Goal: Task Accomplishment & Management: Use online tool/utility

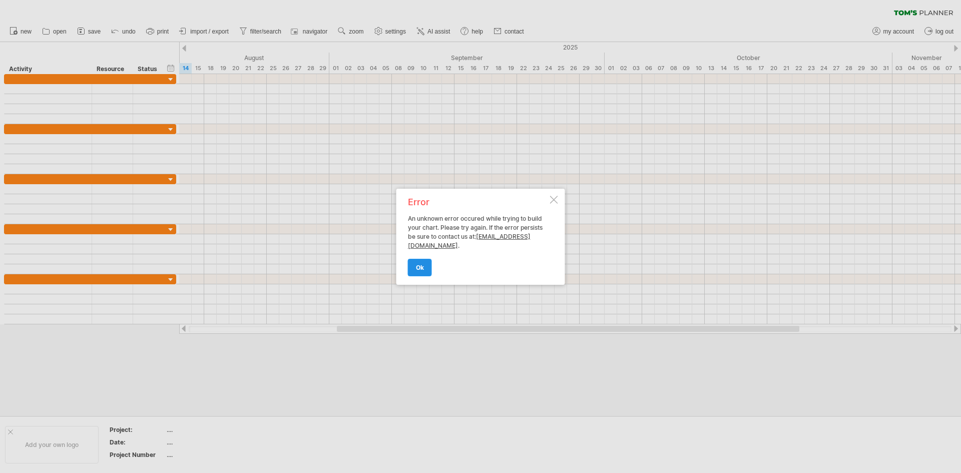
click at [427, 263] on link "ok" at bounding box center [420, 268] width 24 height 18
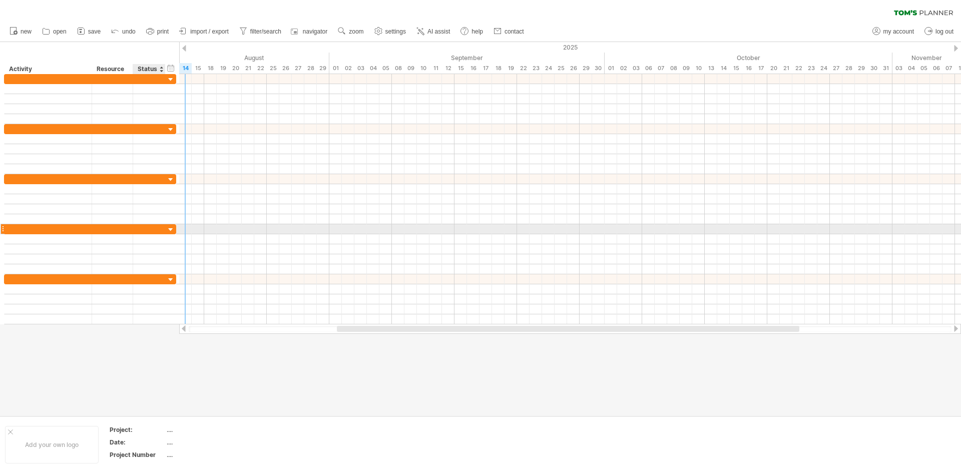
click at [154, 231] on div at bounding box center [149, 229] width 22 height 10
click at [154, 231] on input "text" at bounding box center [149, 229] width 22 height 10
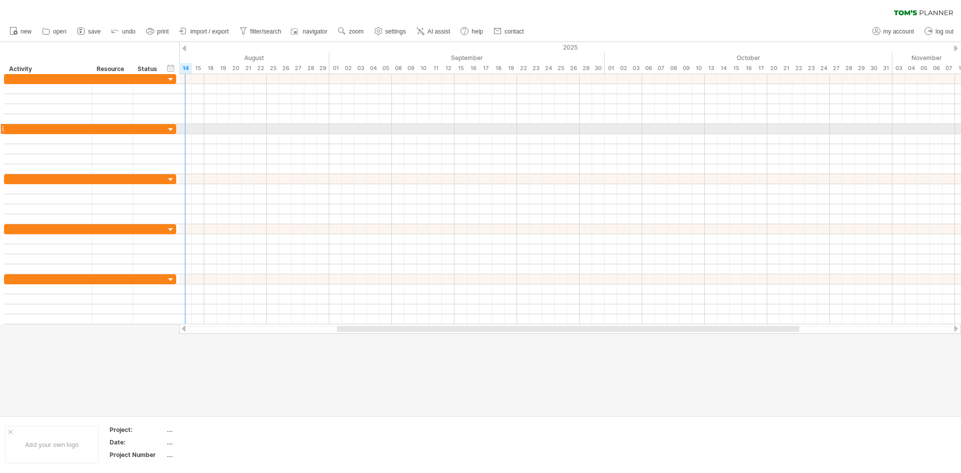
click at [170, 128] on div at bounding box center [171, 130] width 10 height 10
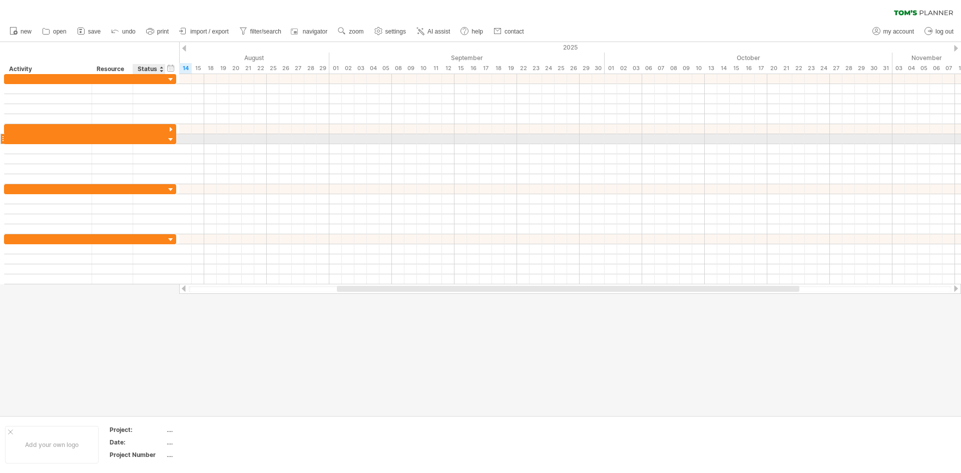
click at [169, 140] on div at bounding box center [171, 140] width 10 height 10
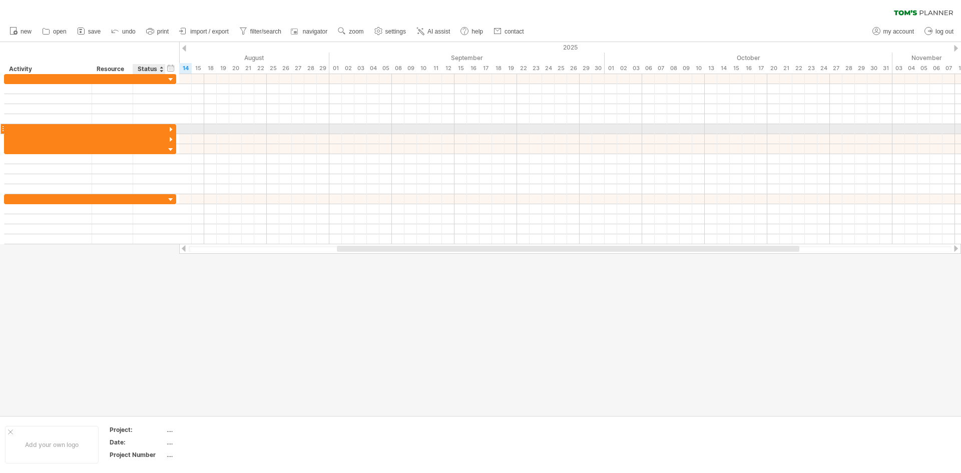
click at [167, 127] on div at bounding box center [171, 130] width 10 height 10
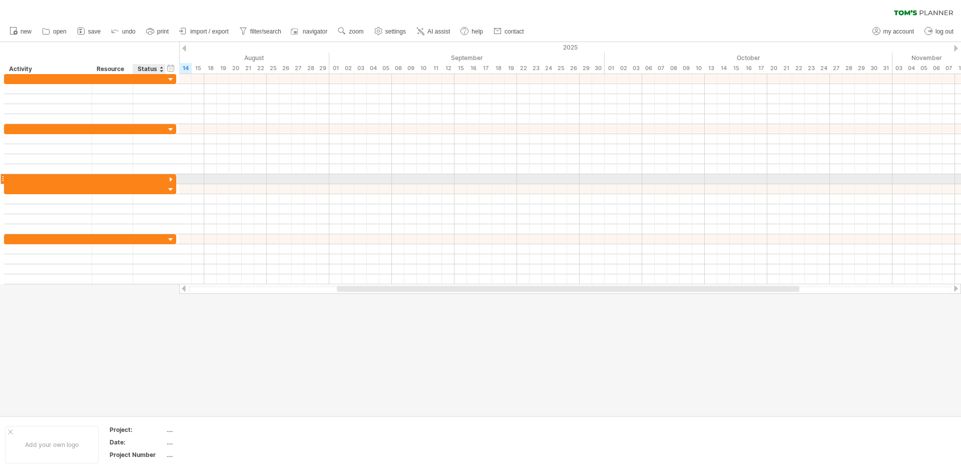
click at [170, 178] on div at bounding box center [171, 180] width 10 height 10
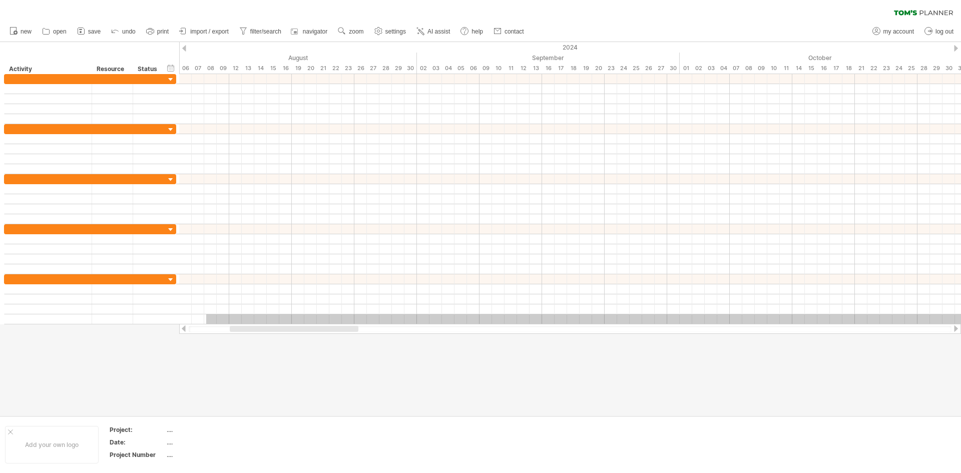
drag, startPoint x: 185, startPoint y: 314, endPoint x: 210, endPoint y: 350, distance: 43.1
click at [210, 350] on div "Trying to reach [DOMAIN_NAME] Connected again... 0% clear filter new" at bounding box center [480, 236] width 961 height 473
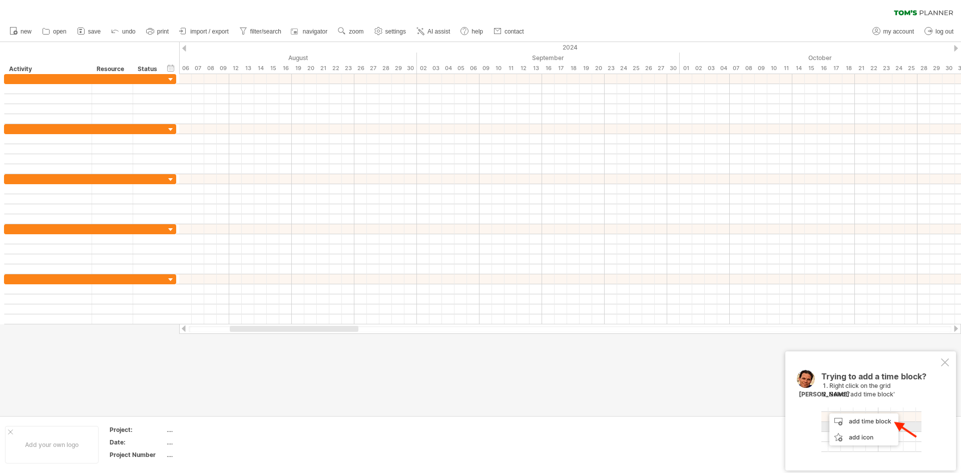
drag, startPoint x: 256, startPoint y: 333, endPoint x: 240, endPoint y: 332, distance: 16.0
click at [240, 332] on div at bounding box center [570, 329] width 782 height 10
drag, startPoint x: 247, startPoint y: 326, endPoint x: 189, endPoint y: 331, distance: 57.8
click at [190, 331] on div at bounding box center [253, 329] width 129 height 6
click at [947, 362] on div at bounding box center [945, 361] width 8 height 8
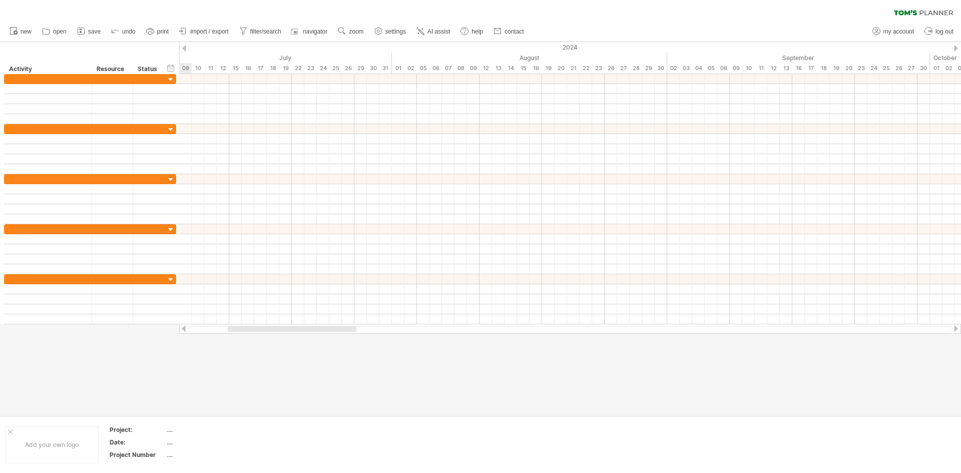
click at [947, 360] on div at bounding box center [480, 229] width 961 height 374
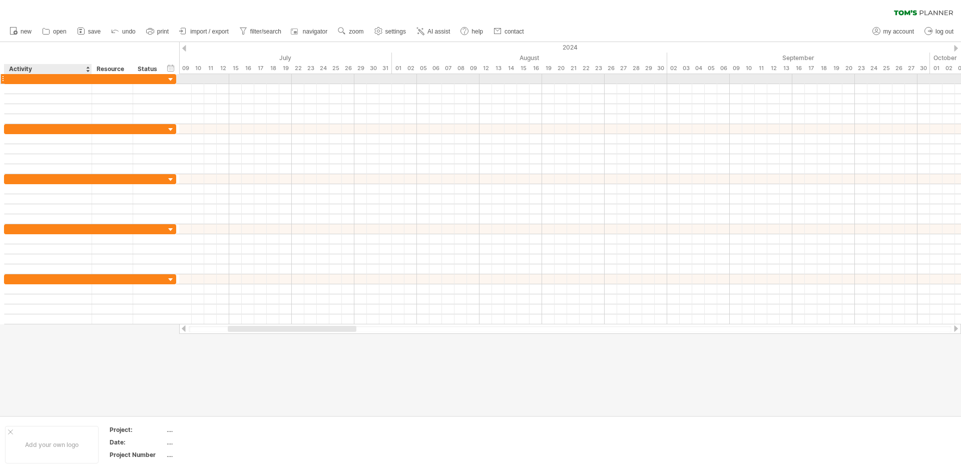
click at [92, 81] on div at bounding box center [112, 79] width 41 height 10
click at [2, 80] on div at bounding box center [3, 79] width 4 height 11
click at [0, 76] on div at bounding box center [88, 199] width 177 height 250
click at [2, 78] on div at bounding box center [3, 79] width 4 height 11
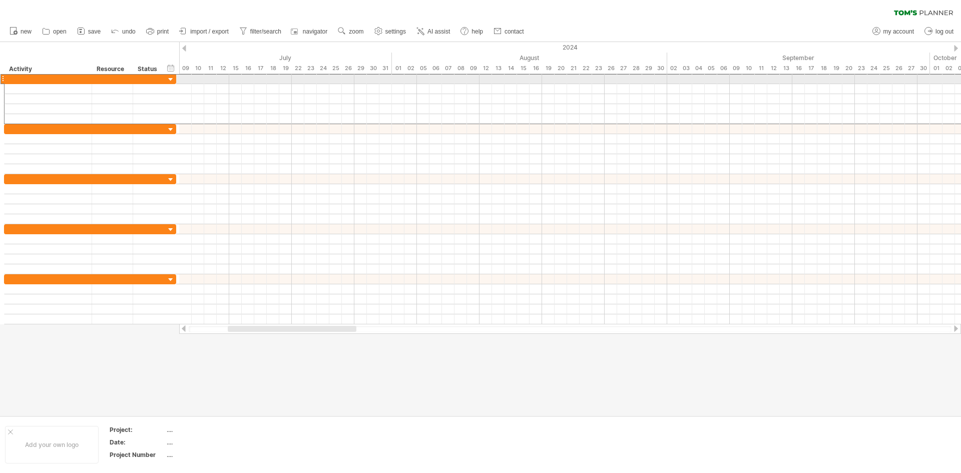
click at [3, 82] on div at bounding box center [3, 79] width 4 height 11
click at [3, 81] on div at bounding box center [3, 79] width 4 height 11
click at [44, 76] on div at bounding box center [48, 79] width 77 height 10
click at [16, 76] on input "text" at bounding box center [48, 79] width 77 height 10
drag, startPoint x: 11, startPoint y: 76, endPoint x: 8, endPoint y: 71, distance: 5.7
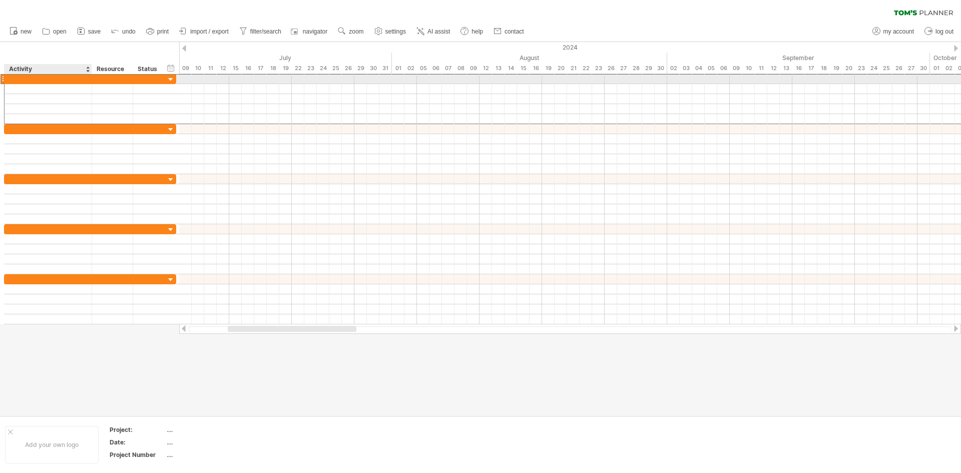
click at [11, 75] on input "text" at bounding box center [48, 79] width 77 height 10
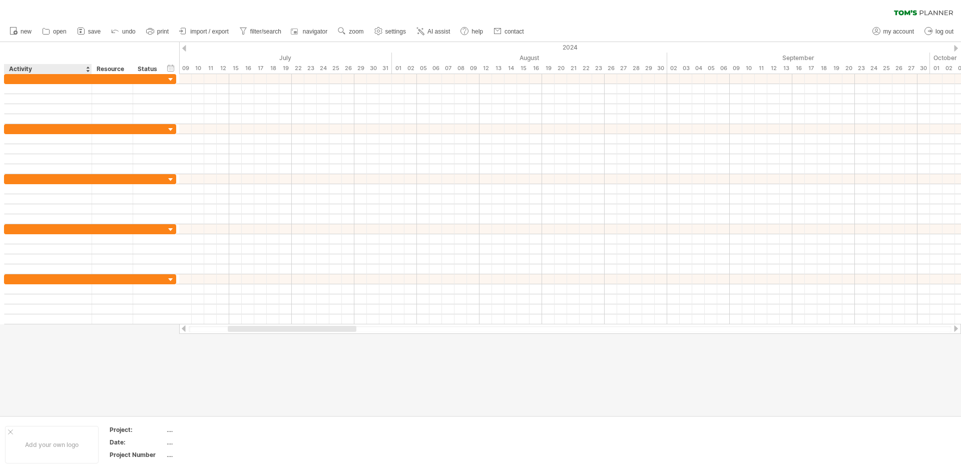
drag, startPoint x: 8, startPoint y: 71, endPoint x: 0, endPoint y: 50, distance: 22.3
click at [5, 65] on div "******** Activity" at bounding box center [48, 69] width 88 height 10
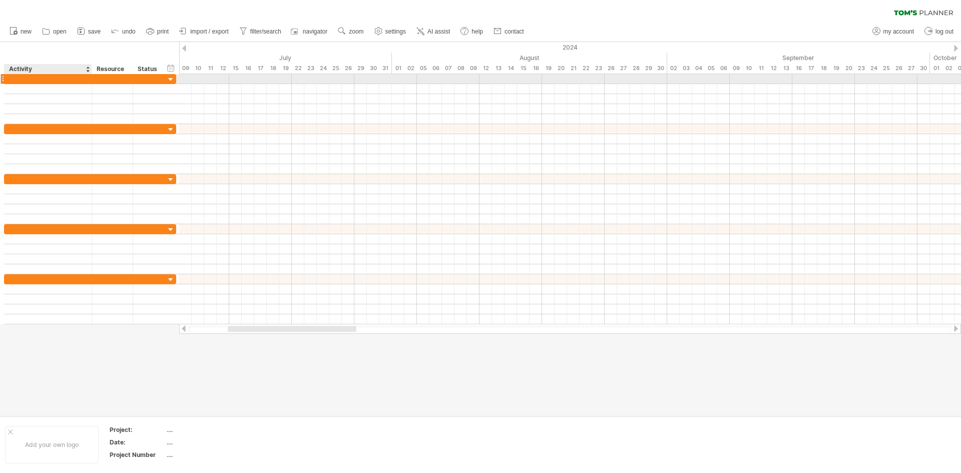
click at [35, 75] on div at bounding box center [48, 79] width 77 height 10
click at [35, 75] on input "text" at bounding box center [48, 79] width 77 height 10
drag, startPoint x: 35, startPoint y: 75, endPoint x: 23, endPoint y: 79, distance: 12.2
click at [24, 79] on input "text" at bounding box center [48, 79] width 77 height 10
click at [23, 79] on input "text" at bounding box center [48, 79] width 77 height 10
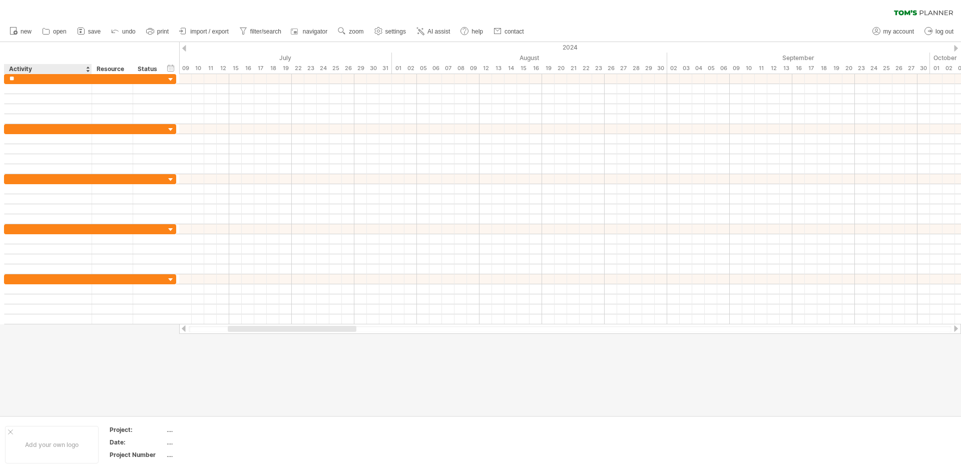
type input "*"
click at [200, 326] on div at bounding box center [570, 329] width 763 height 7
click at [200, 330] on div at bounding box center [570, 329] width 763 height 7
drag, startPoint x: 238, startPoint y: 331, endPoint x: 54, endPoint y: 263, distance: 196.9
click at [72, 306] on div "Trying to reach [DOMAIN_NAME] Connected again... 0% clear filter new" at bounding box center [480, 236] width 961 height 473
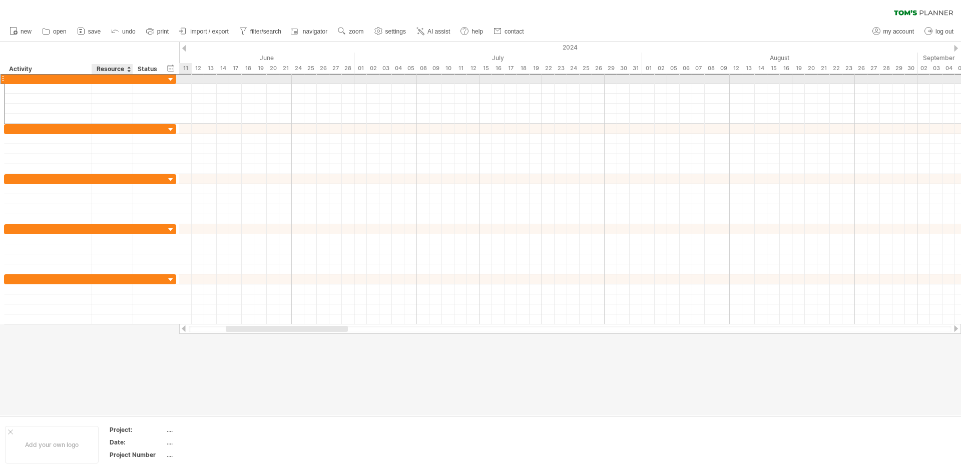
click at [110, 77] on div at bounding box center [112, 79] width 31 height 10
click at [109, 76] on input "text" at bounding box center [112, 79] width 31 height 10
click at [58, 77] on div at bounding box center [48, 79] width 77 height 10
click at [58, 77] on input "text" at bounding box center [48, 79] width 77 height 10
type input "*******"
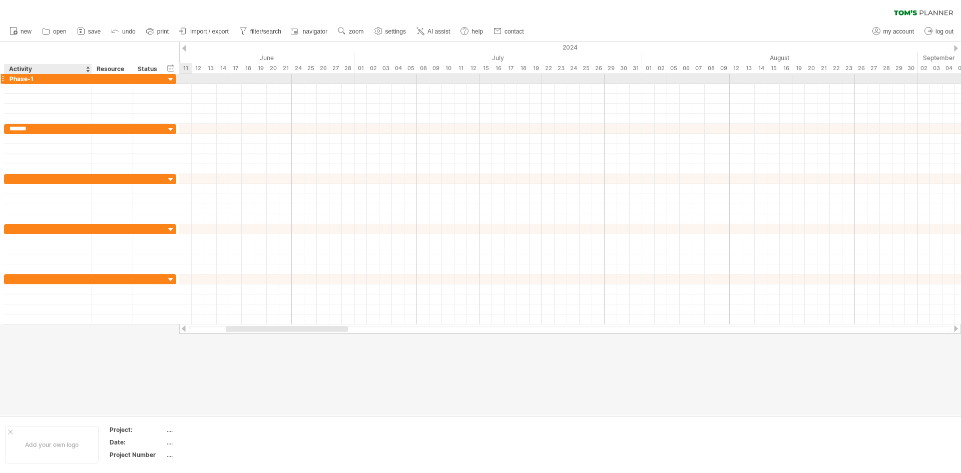
type input "*******"
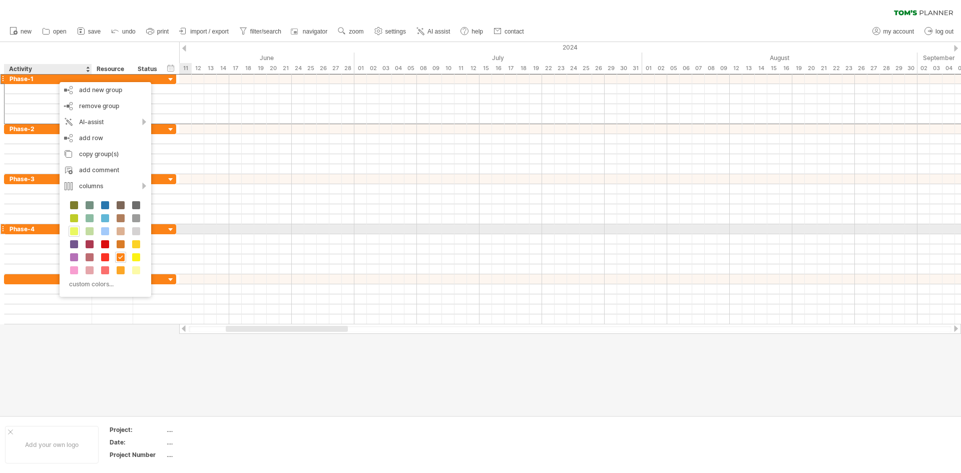
click at [74, 232] on span at bounding box center [74, 231] width 8 height 8
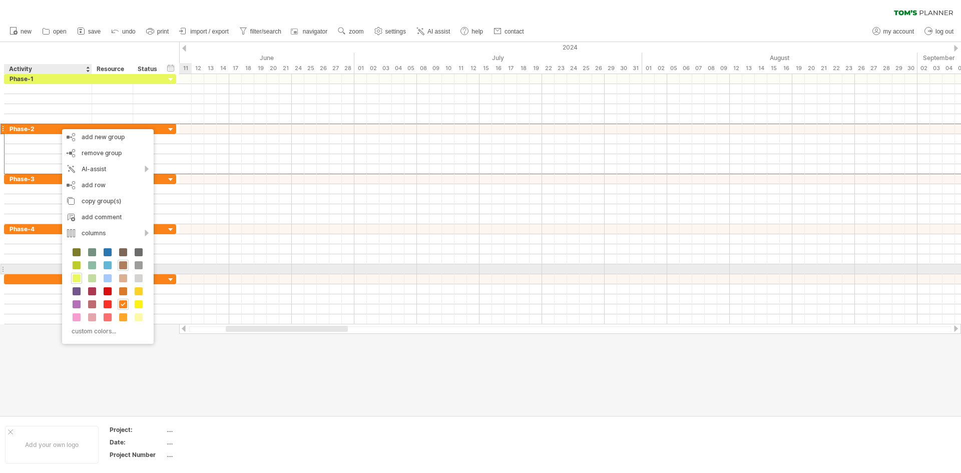
click at [120, 269] on div at bounding box center [123, 265] width 11 height 11
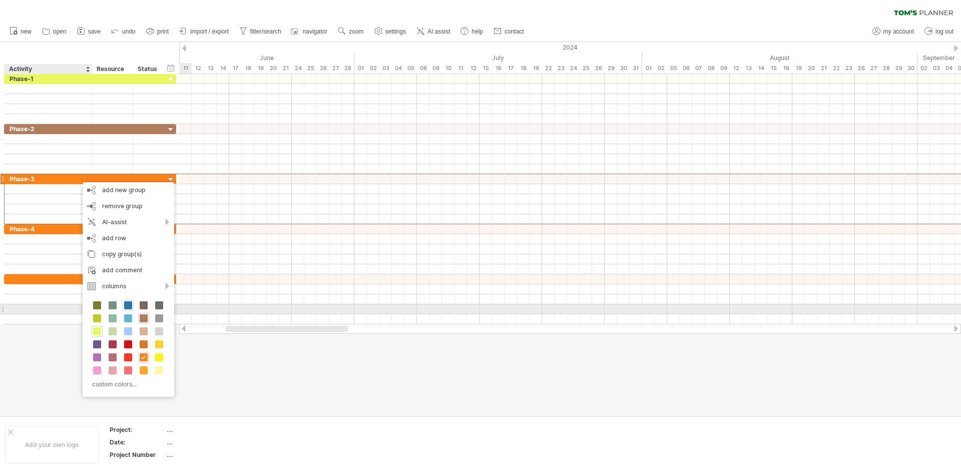
click at [125, 307] on span at bounding box center [128, 305] width 8 height 8
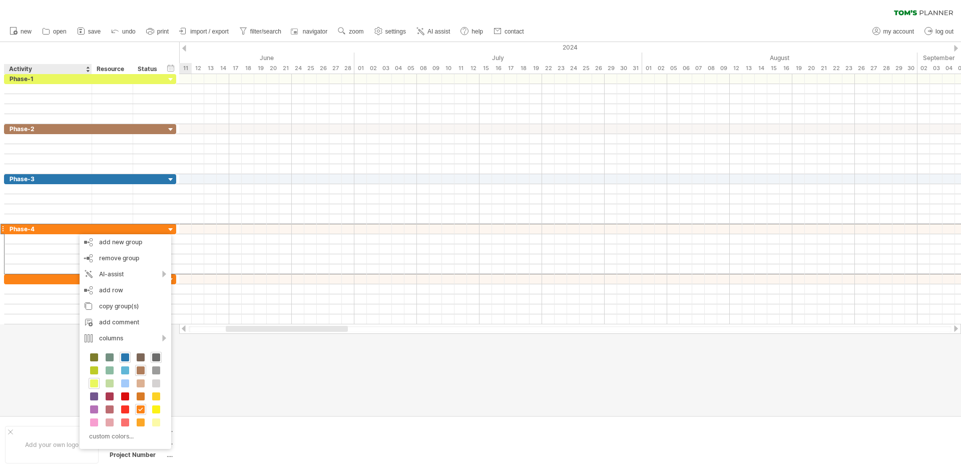
click at [161, 359] on div at bounding box center [156, 357] width 11 height 11
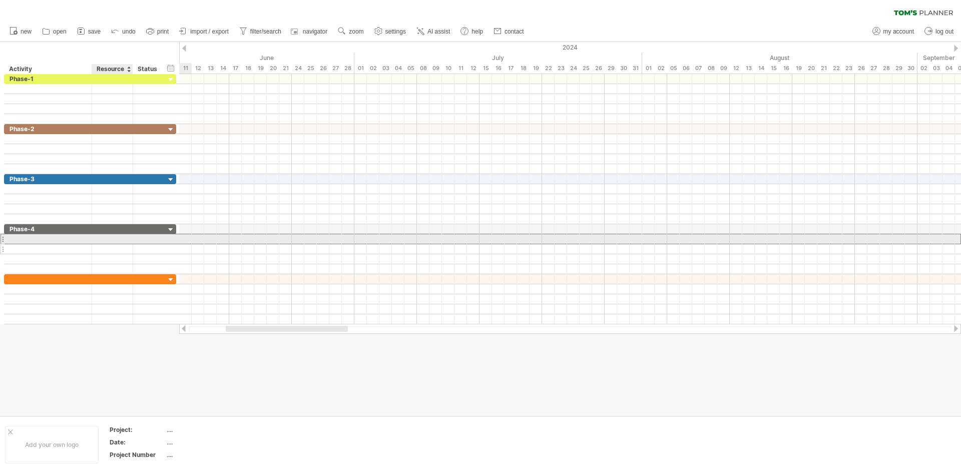
drag, startPoint x: 76, startPoint y: 240, endPoint x: 78, endPoint y: 250, distance: 9.6
click at [76, 242] on div at bounding box center [48, 239] width 77 height 10
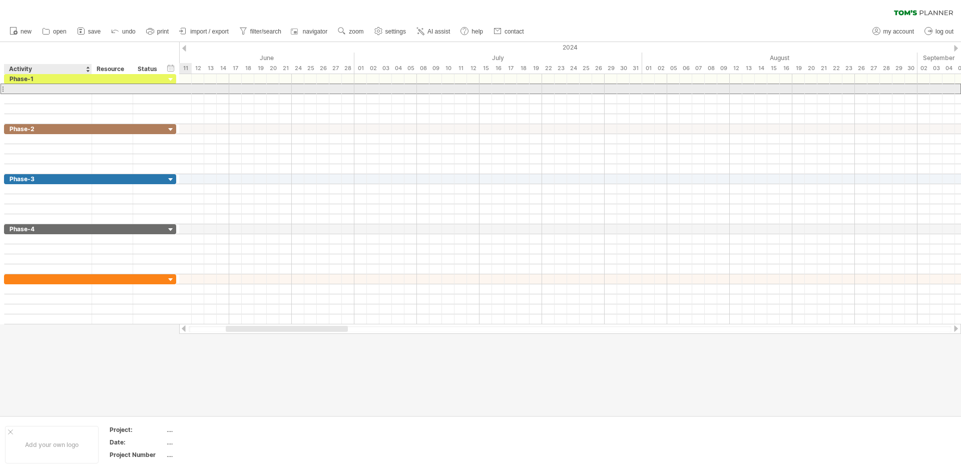
click at [43, 87] on div at bounding box center [48, 89] width 77 height 10
type input "*"
type input "**********"
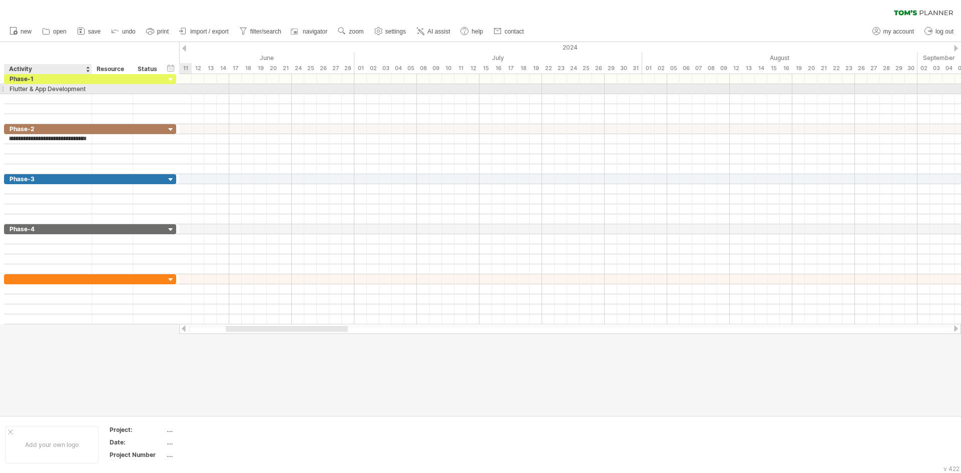
type input "**********"
paste input "**********"
type input "**********"
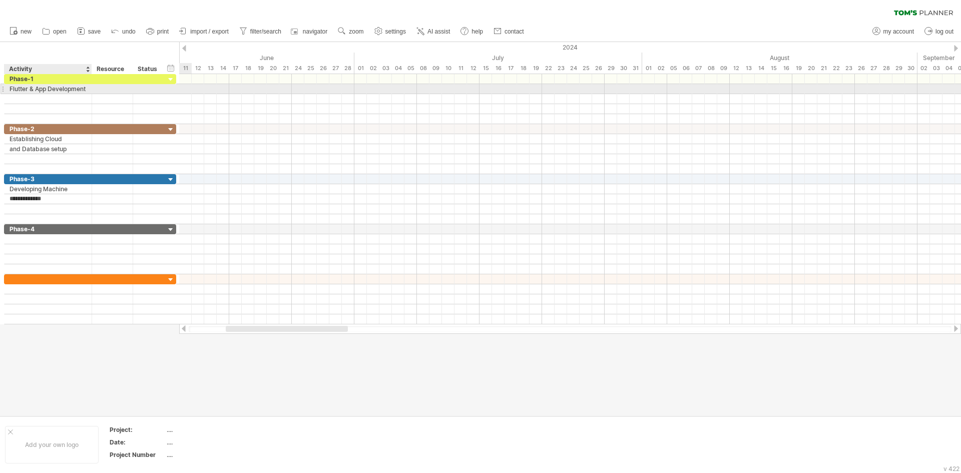
type input "**********"
type input "*"
type input "**********"
type input "*******"
type input "**********"
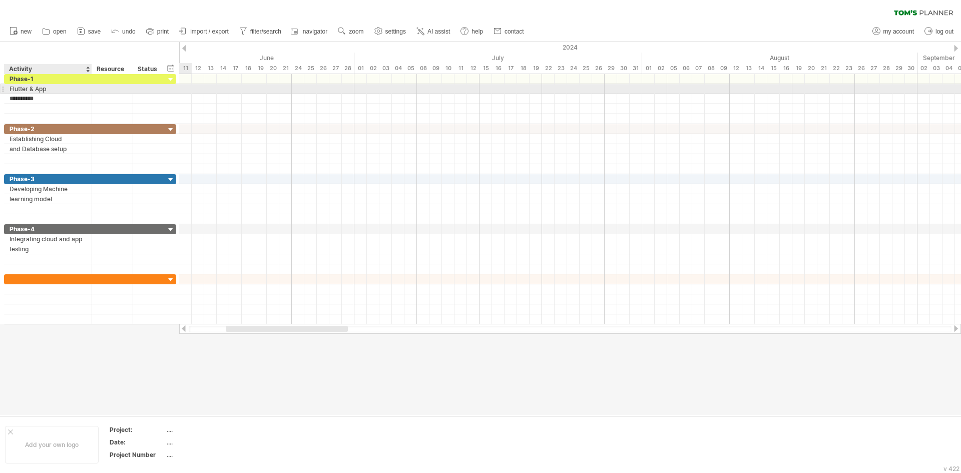
type input "**********"
drag, startPoint x: 174, startPoint y: 89, endPoint x: 169, endPoint y: 123, distance: 34.5
click at [169, 123] on div "**********" at bounding box center [87, 99] width 167 height 50
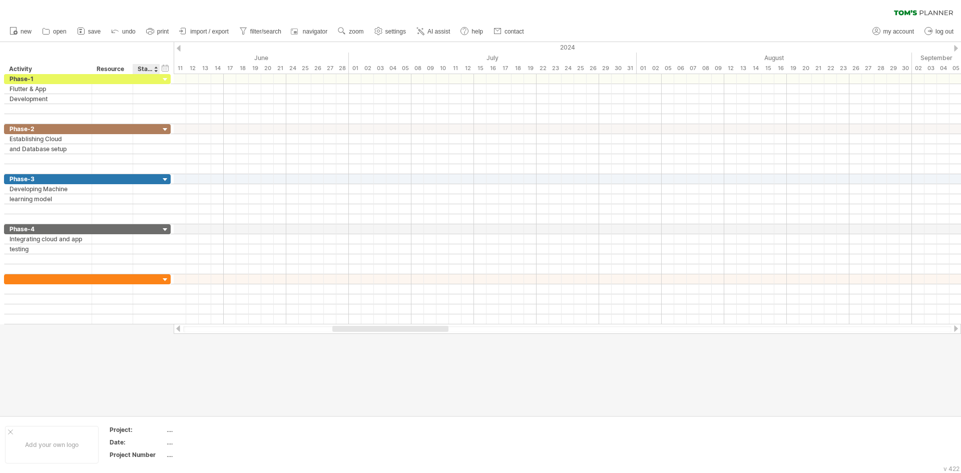
click at [140, 73] on div "Status" at bounding box center [146, 69] width 17 height 10
click at [164, 70] on div "hide start/end/duration show start/end/duration" at bounding box center [166, 68] width 10 height 11
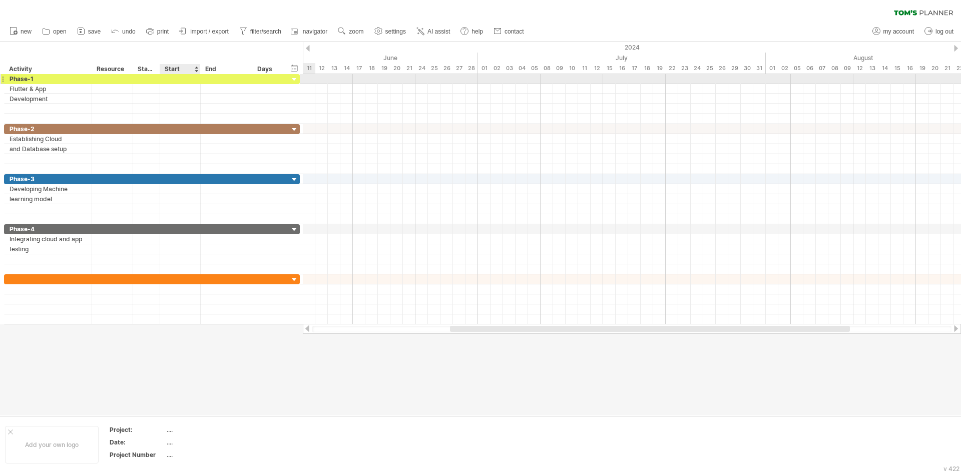
click at [190, 75] on div at bounding box center [180, 79] width 41 height 10
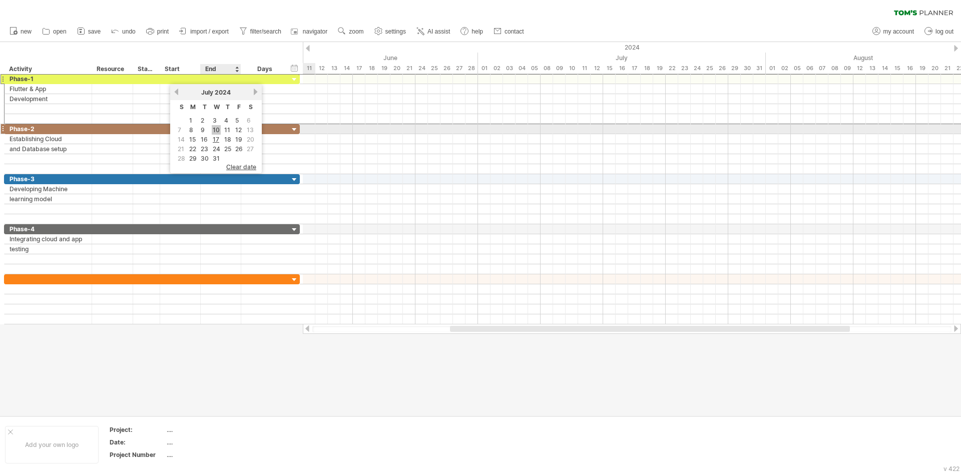
click at [219, 129] on link "10" at bounding box center [216, 130] width 9 height 10
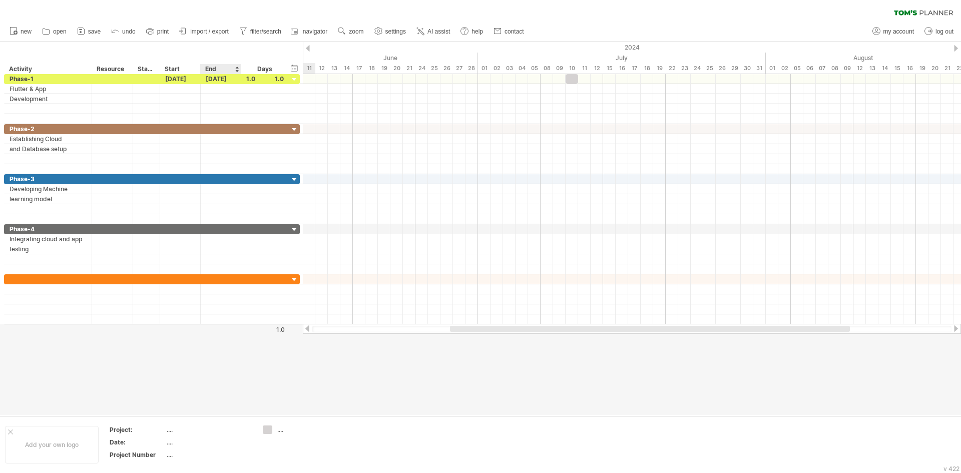
click at [222, 68] on div "End" at bounding box center [220, 69] width 30 height 10
click at [222, 69] on div "End" at bounding box center [220, 69] width 30 height 10
click at [237, 70] on div at bounding box center [237, 69] width 4 height 10
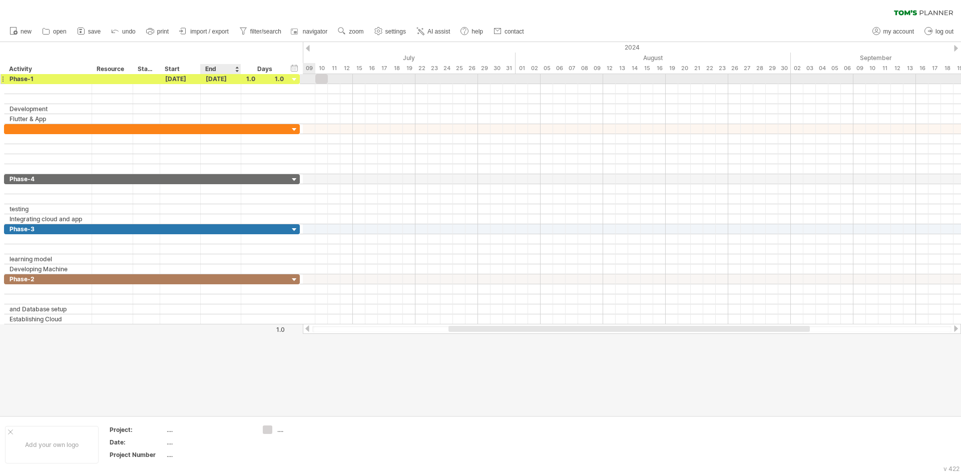
click at [233, 79] on div "[DATE]" at bounding box center [221, 79] width 41 height 10
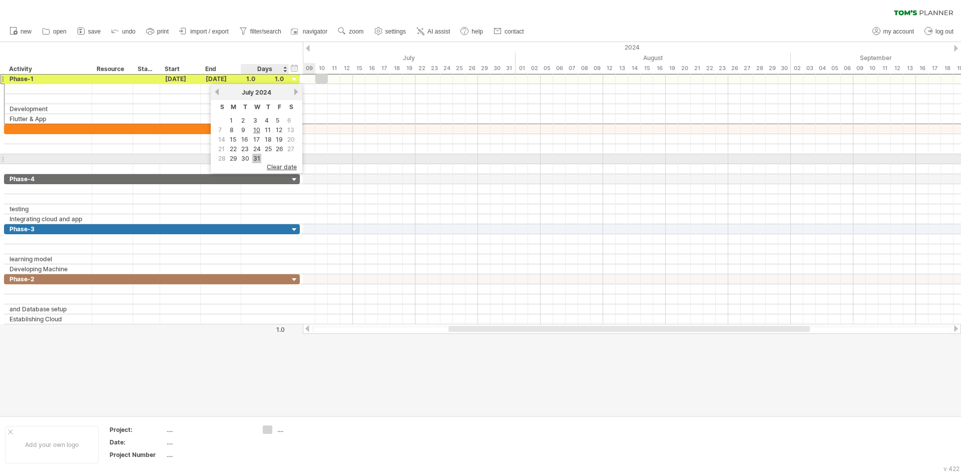
click at [258, 159] on link "31" at bounding box center [256, 159] width 9 height 10
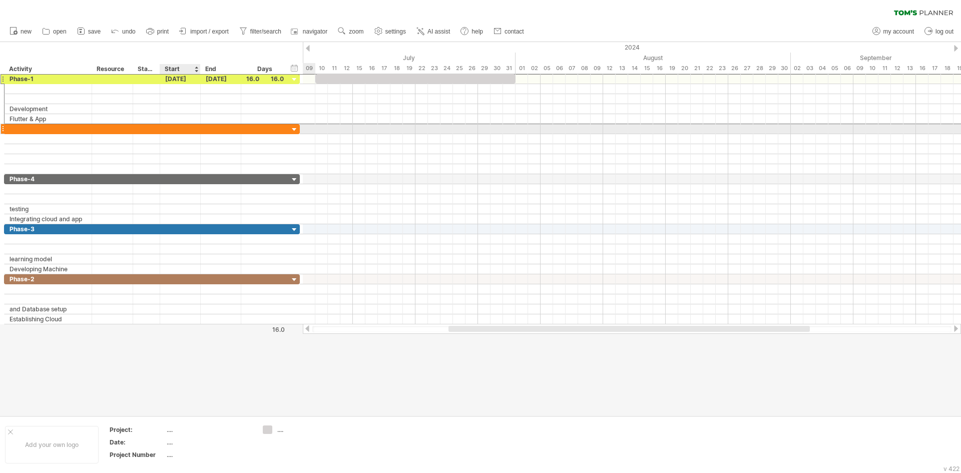
click at [182, 130] on div at bounding box center [180, 129] width 41 height 10
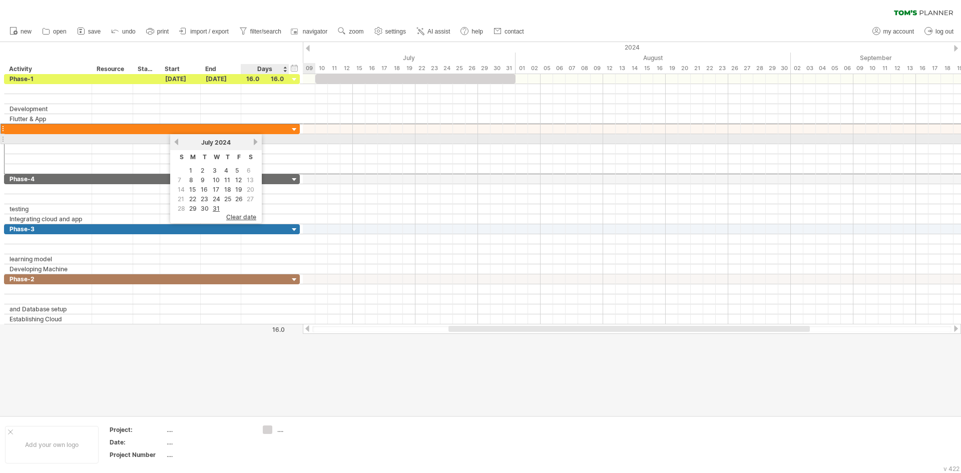
click at [256, 143] on link "next" at bounding box center [256, 142] width 8 height 8
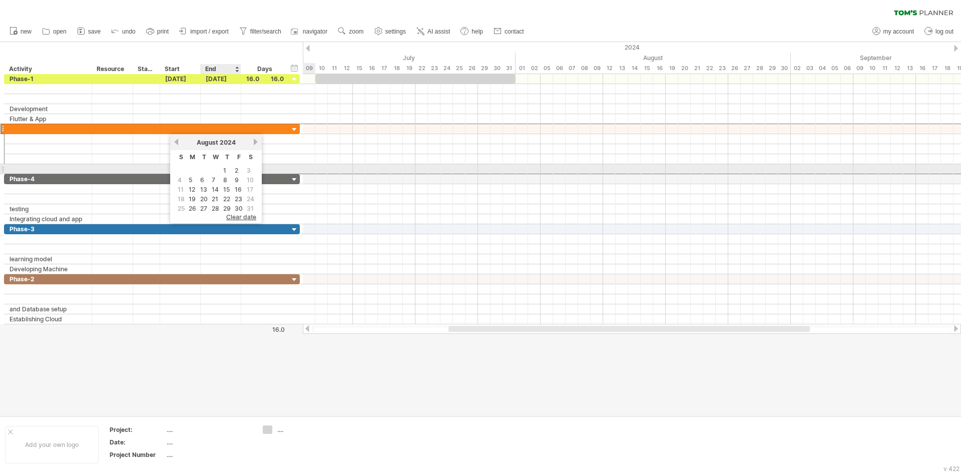
click at [227, 169] on td "1" at bounding box center [227, 170] width 11 height 9
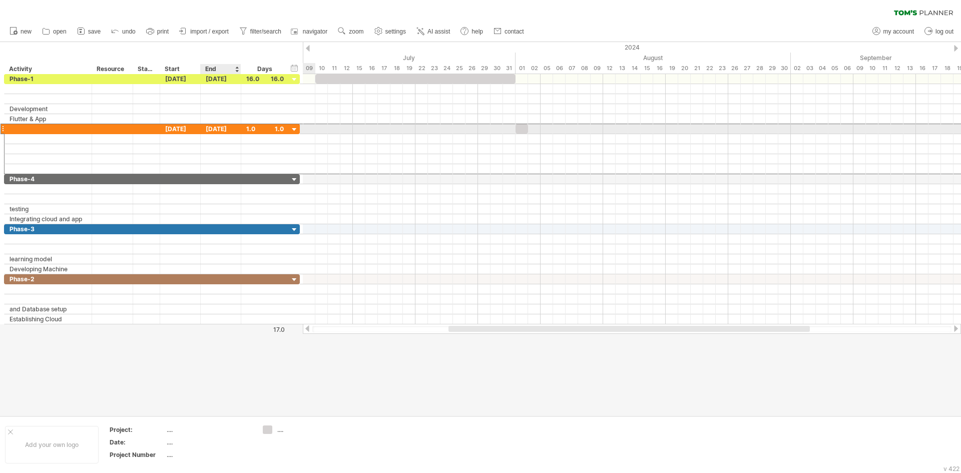
click at [228, 128] on div "[DATE]" at bounding box center [221, 129] width 41 height 10
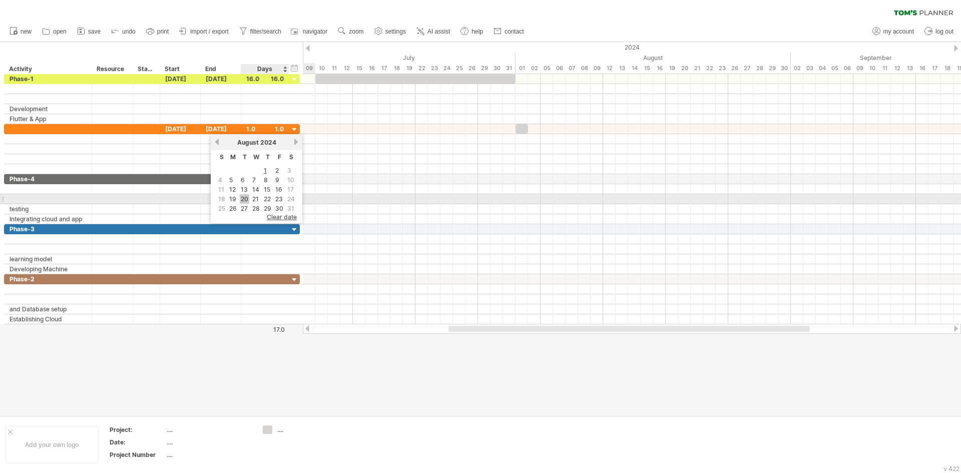
click at [248, 198] on link "20" at bounding box center [245, 199] width 10 height 10
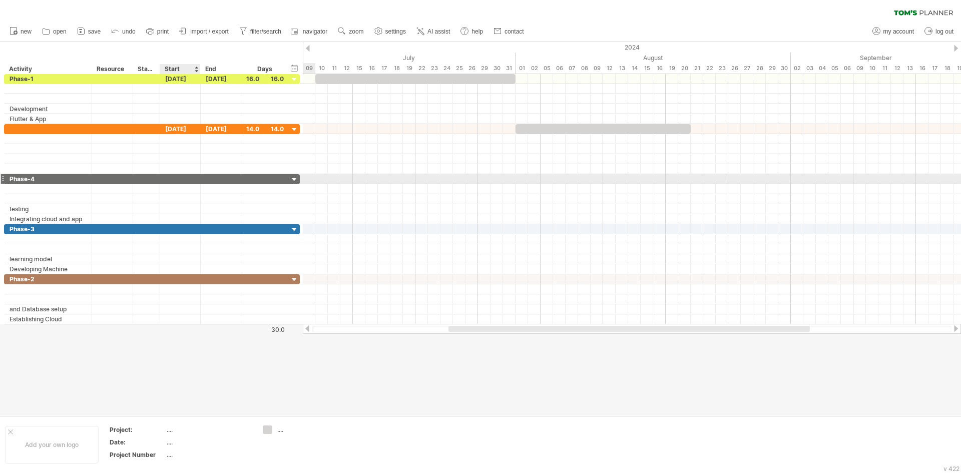
click at [172, 177] on div at bounding box center [180, 179] width 41 height 10
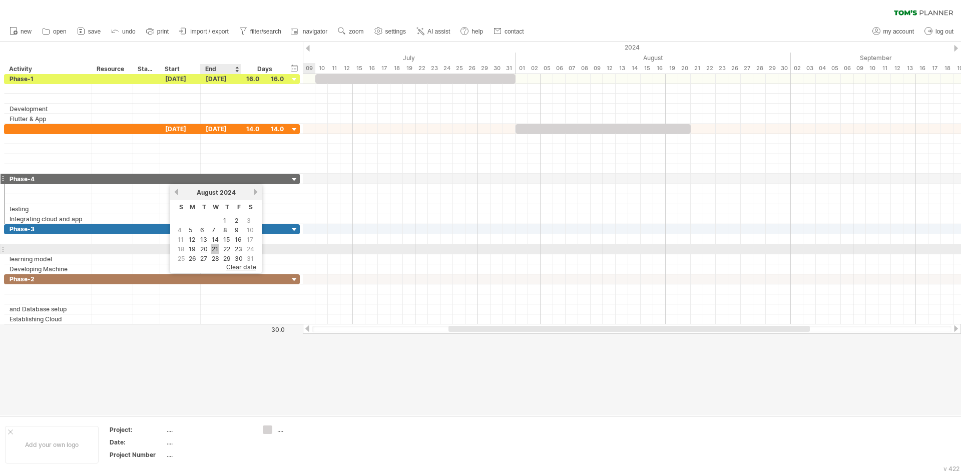
click at [219, 248] on link "21" at bounding box center [215, 249] width 9 height 10
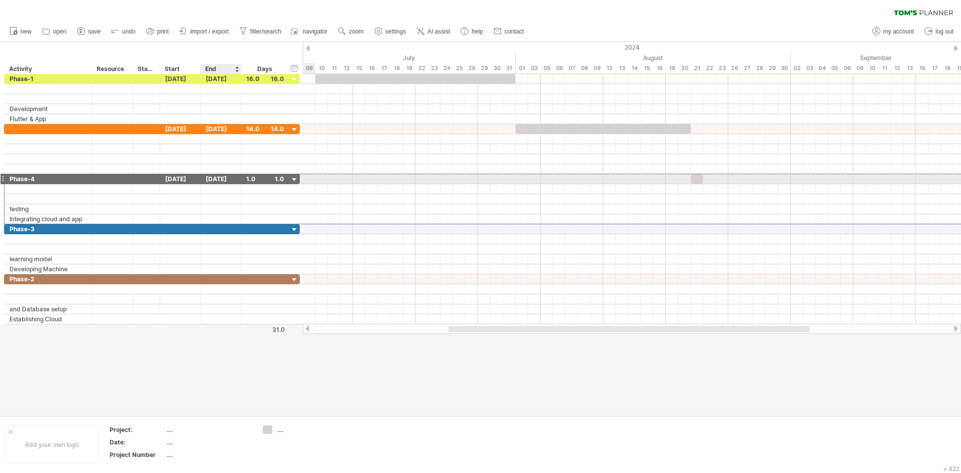
click at [228, 179] on div "[DATE]" at bounding box center [221, 179] width 41 height 10
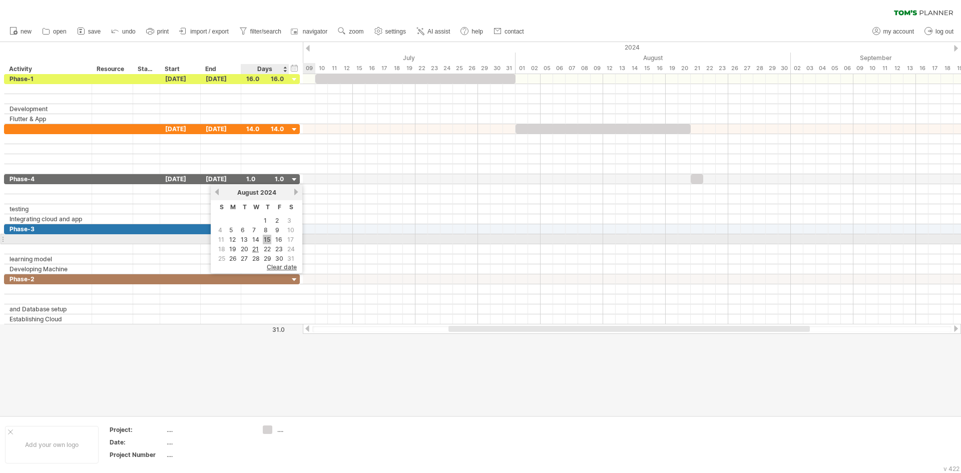
click at [266, 239] on link "15" at bounding box center [267, 240] width 9 height 10
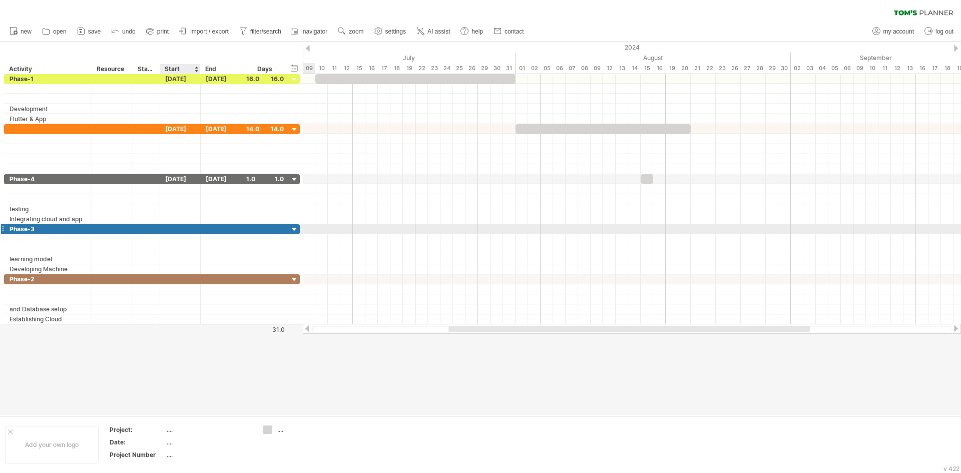
click at [176, 230] on div at bounding box center [180, 229] width 41 height 10
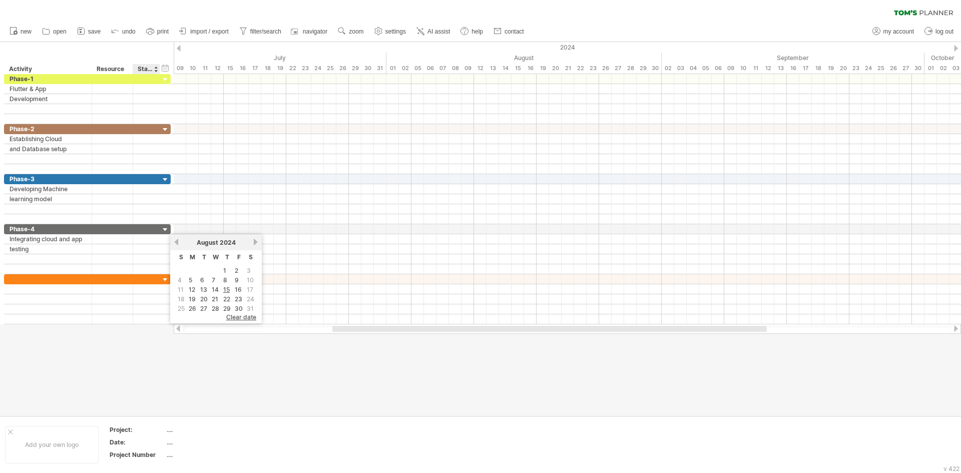
click at [160, 71] on div "hide start/end/duration show start/end/duration ******** Activity ******** Reso…" at bounding box center [87, 58] width 174 height 32
click at [170, 68] on div "hide start/end/duration show start/end/duration ******** Activity ******** Reso…" at bounding box center [87, 58] width 174 height 32
click at [167, 70] on div "hide start/end/duration show start/end/duration" at bounding box center [166, 68] width 10 height 11
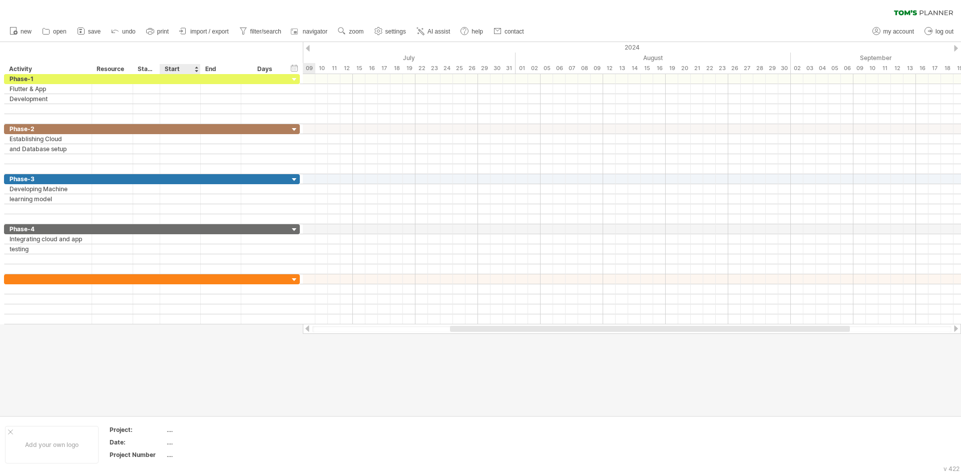
click at [189, 73] on div "Start" at bounding box center [180, 69] width 30 height 10
click at [193, 69] on div "Start" at bounding box center [180, 69] width 30 height 10
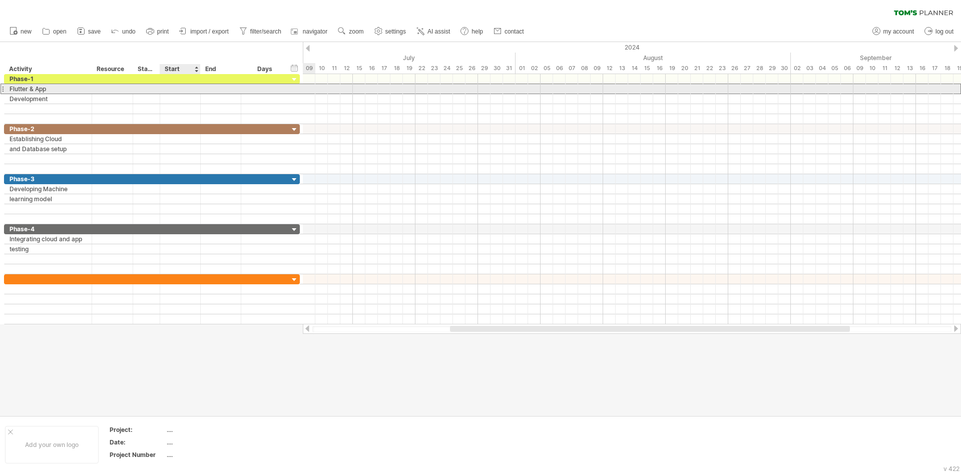
click at [187, 87] on div at bounding box center [180, 89] width 41 height 10
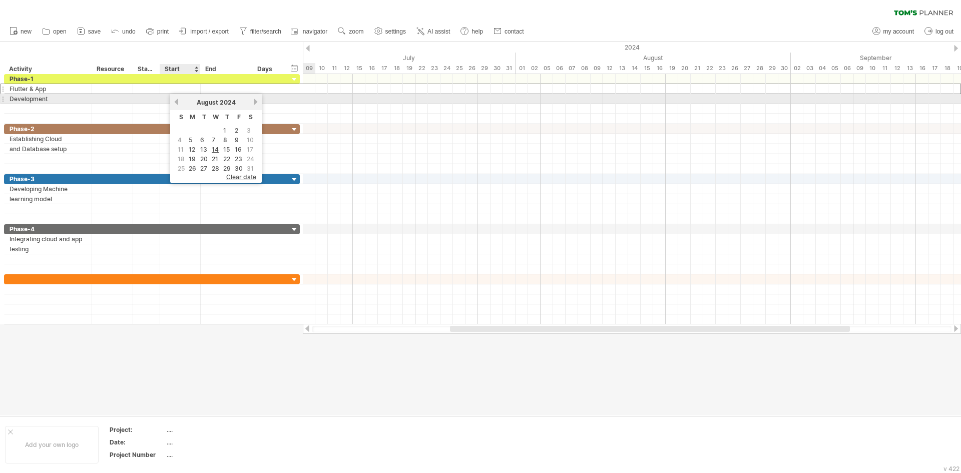
click at [174, 99] on link "previous" at bounding box center [177, 102] width 8 height 8
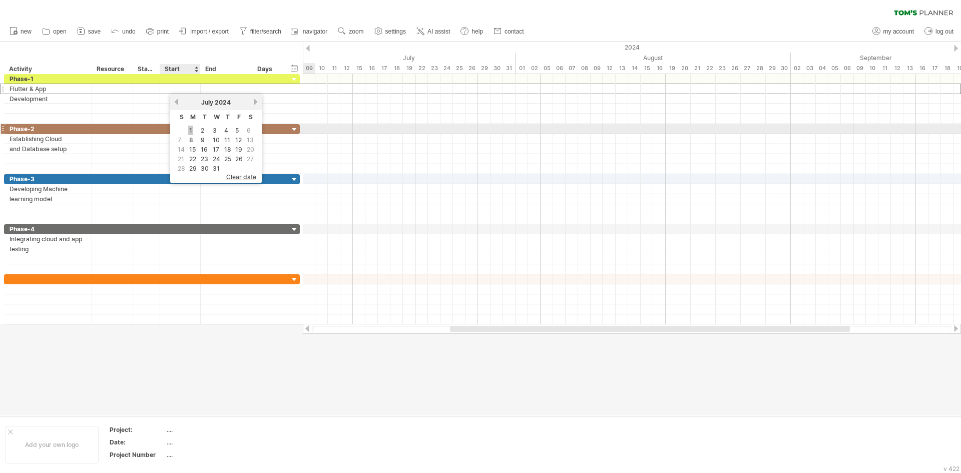
click at [192, 131] on link "1" at bounding box center [190, 131] width 5 height 10
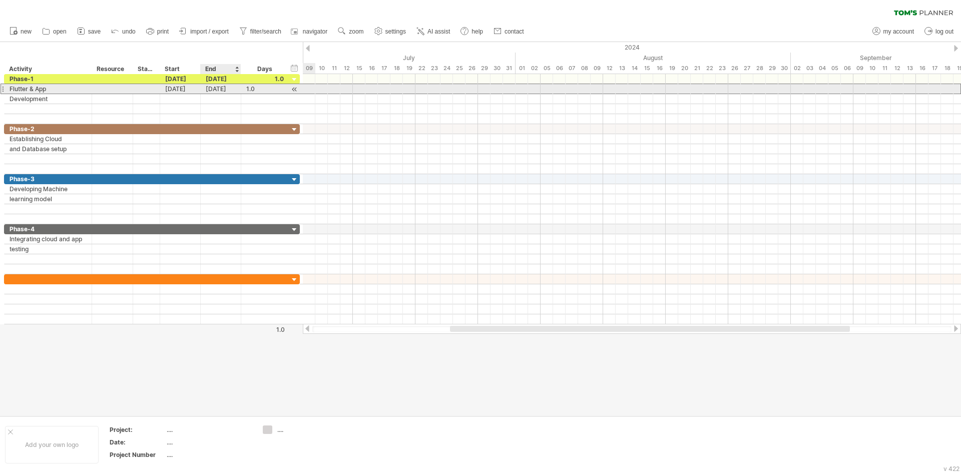
click at [225, 88] on div "[DATE]" at bounding box center [221, 89] width 41 height 10
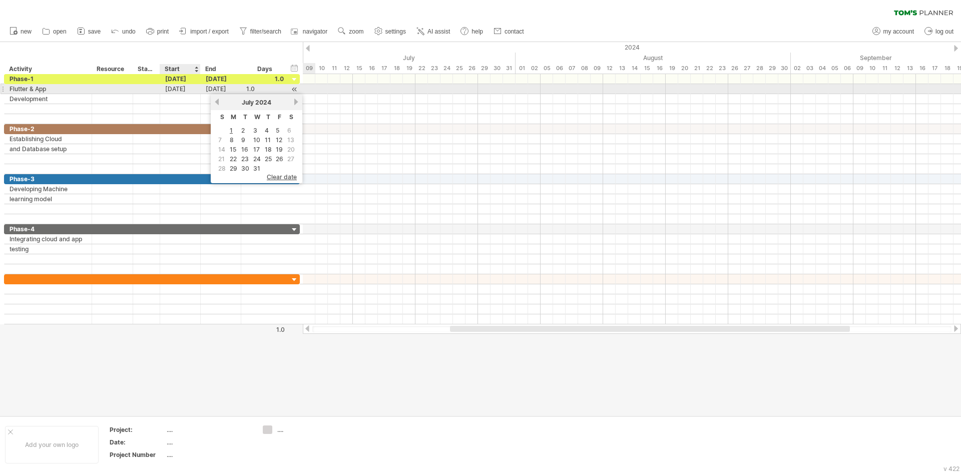
click at [176, 89] on div "[DATE]" at bounding box center [180, 89] width 41 height 10
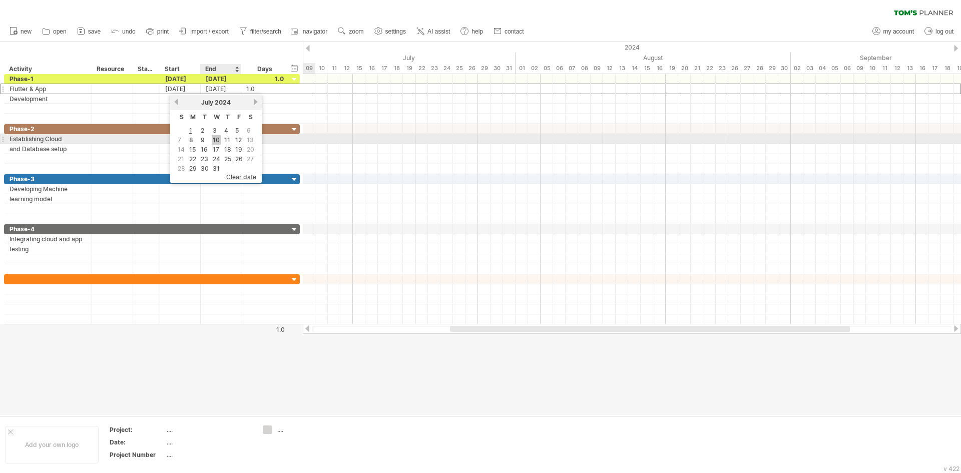
click at [218, 139] on link "10" at bounding box center [216, 140] width 9 height 10
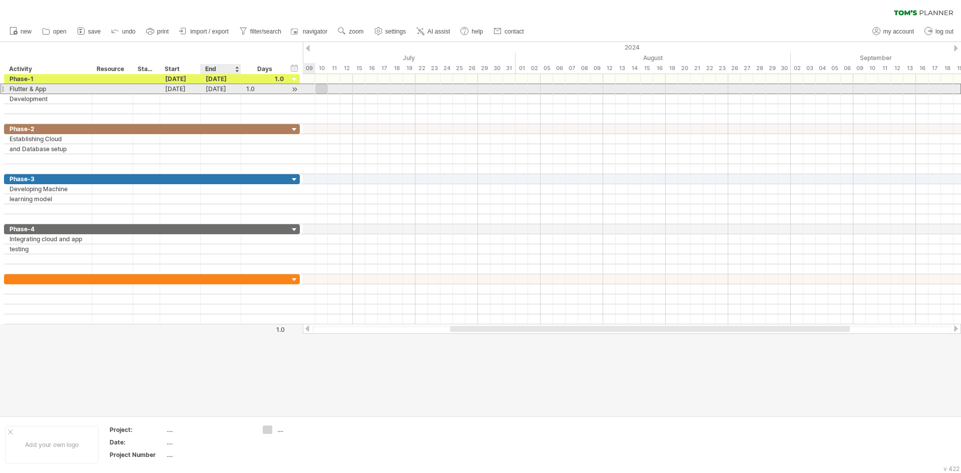
click at [229, 88] on div "[DATE]" at bounding box center [221, 89] width 41 height 10
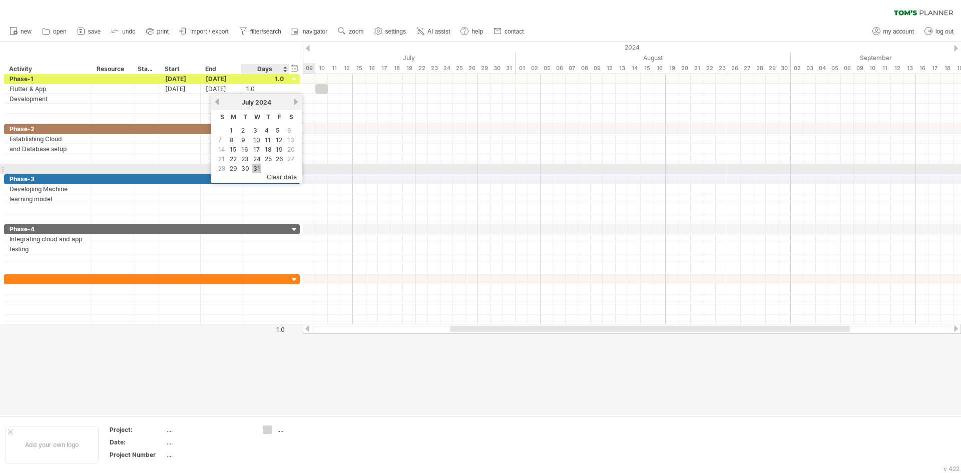
click at [254, 167] on link "31" at bounding box center [256, 169] width 9 height 10
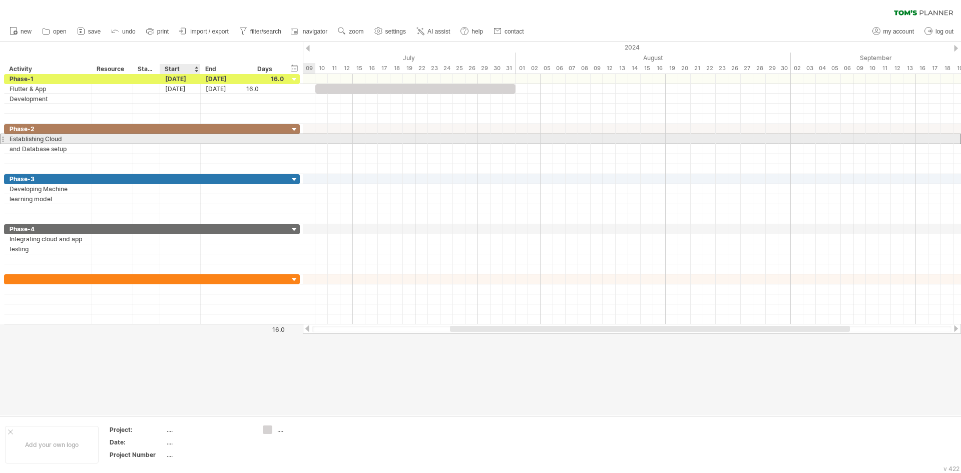
click at [172, 137] on div at bounding box center [180, 139] width 41 height 10
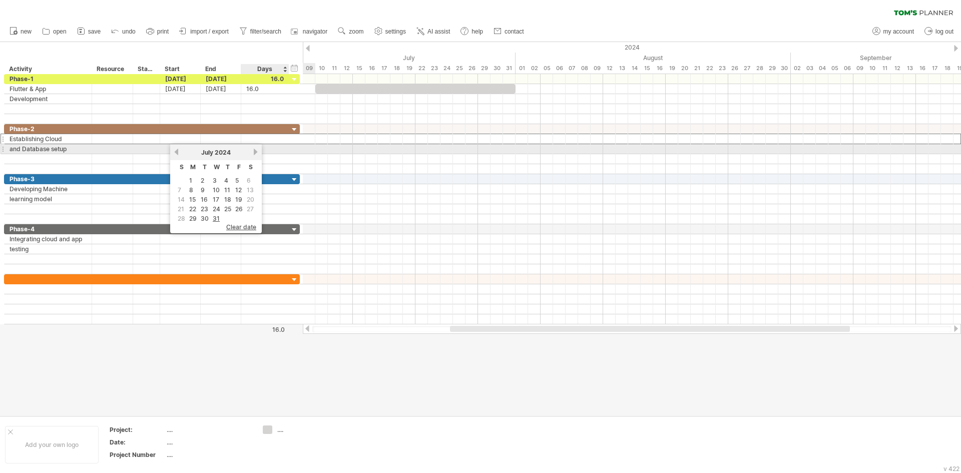
click at [253, 151] on link "next" at bounding box center [256, 152] width 8 height 8
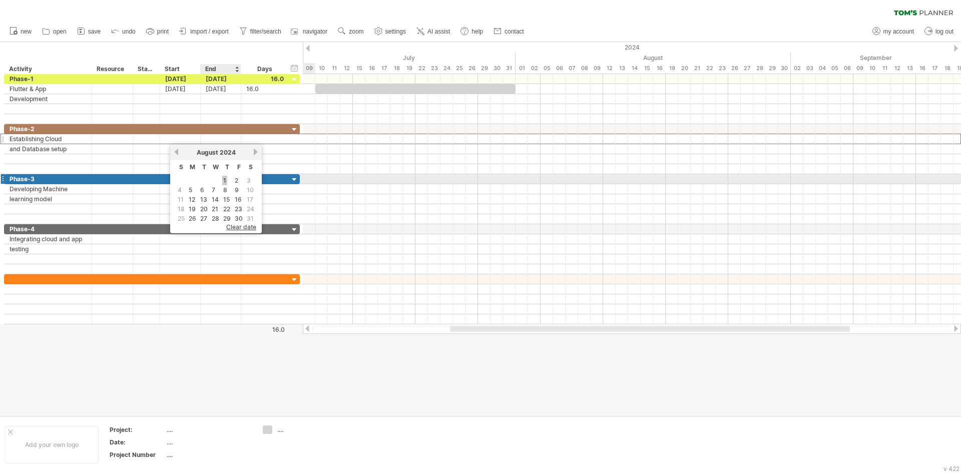
click at [227, 179] on link "1" at bounding box center [224, 181] width 5 height 10
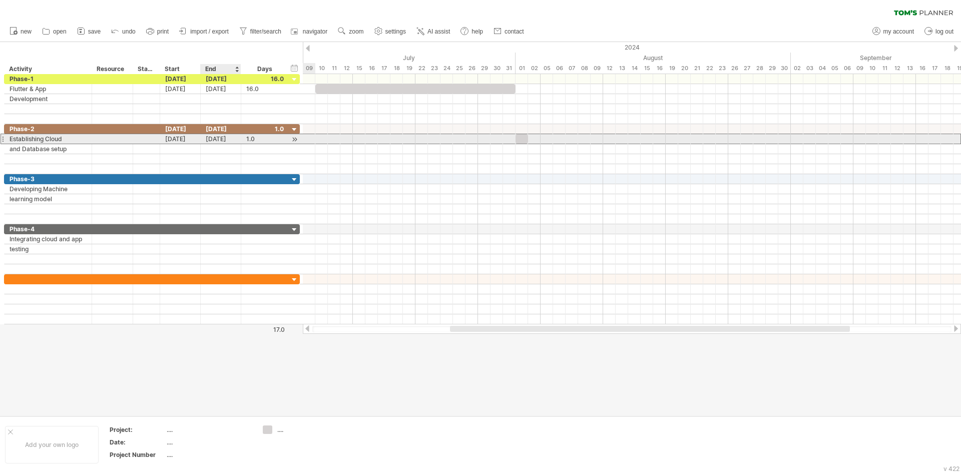
click at [231, 138] on div "[DATE]" at bounding box center [221, 139] width 41 height 10
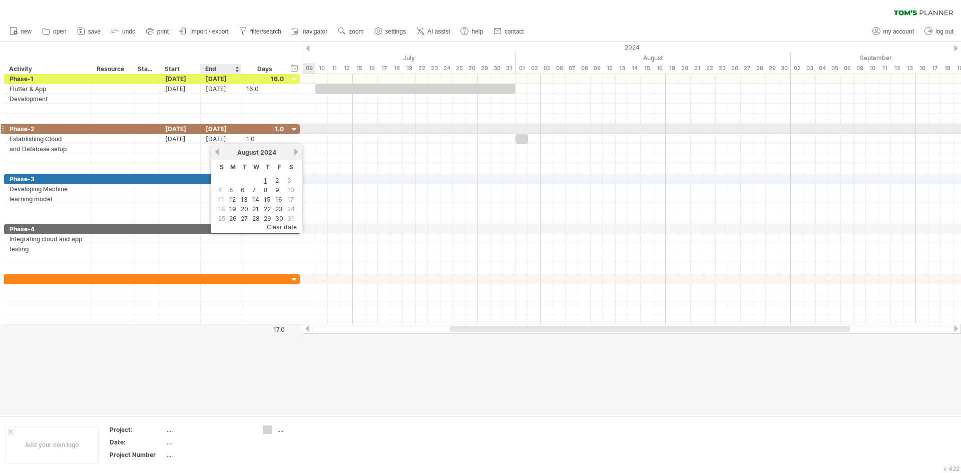
click at [225, 129] on div "[DATE]" at bounding box center [221, 129] width 41 height 10
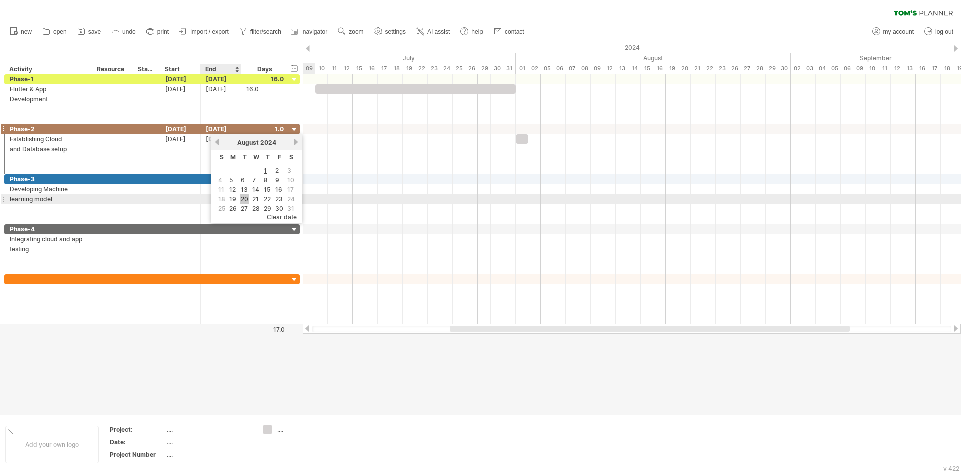
click at [241, 202] on link "20" at bounding box center [245, 199] width 10 height 10
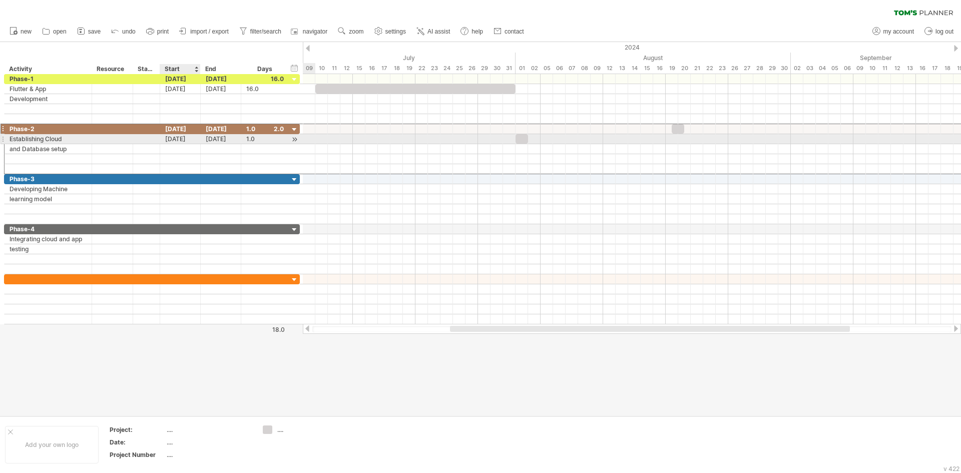
click at [188, 141] on div "[DATE]" at bounding box center [180, 139] width 41 height 10
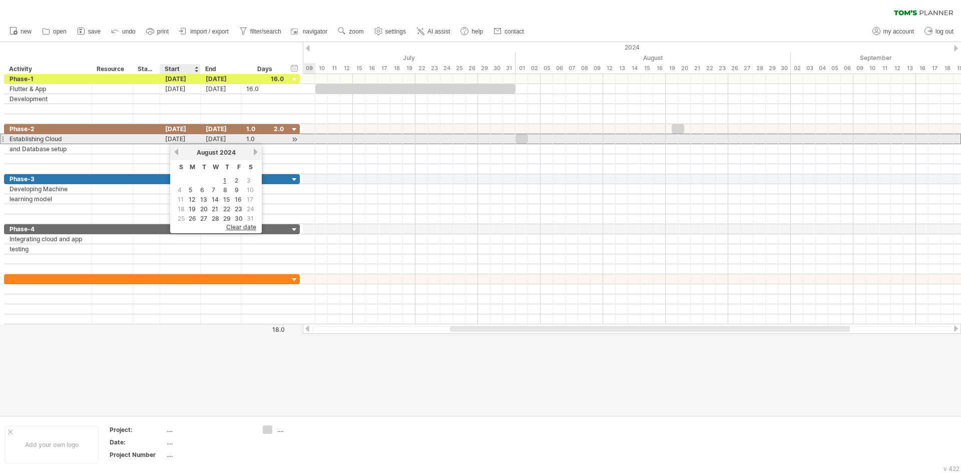
click at [188, 141] on div "[DATE]" at bounding box center [180, 139] width 41 height 10
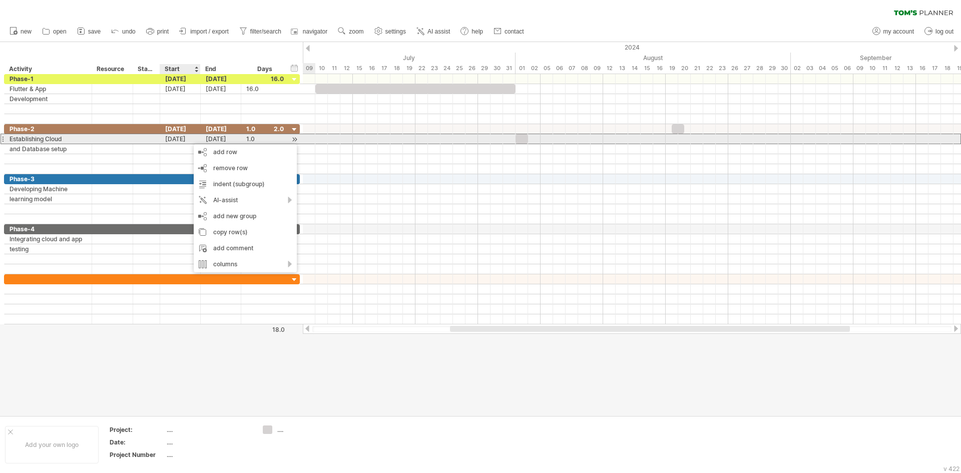
click at [189, 138] on div "[DATE]" at bounding box center [180, 139] width 41 height 10
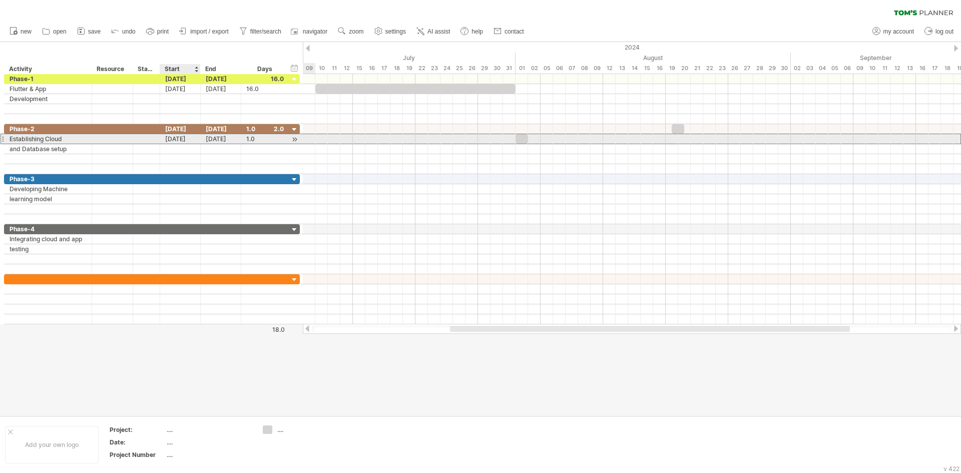
click at [189, 138] on div "[DATE]" at bounding box center [180, 139] width 41 height 10
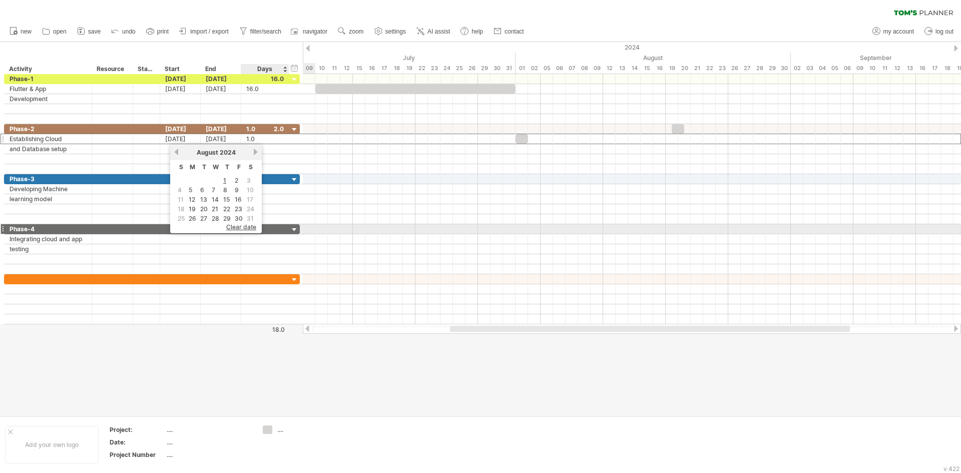
click at [245, 228] on span "clear date" at bounding box center [241, 227] width 30 height 8
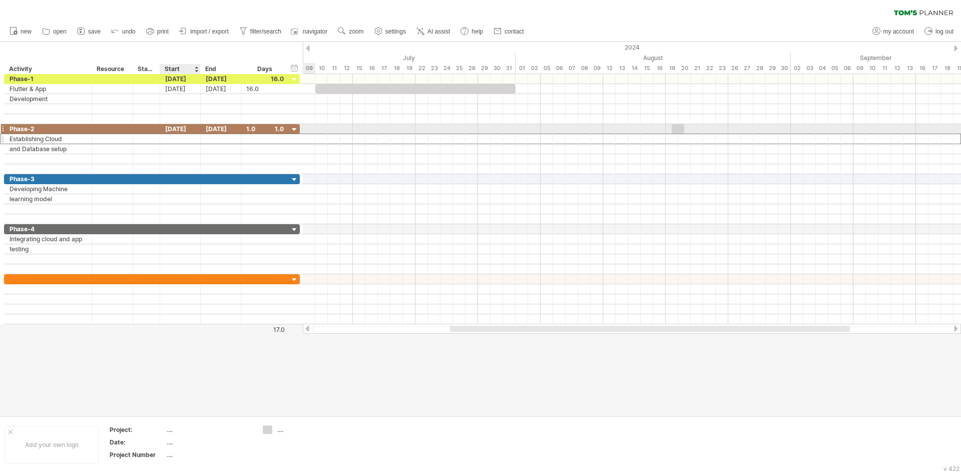
click at [185, 129] on div "[DATE]" at bounding box center [180, 129] width 41 height 10
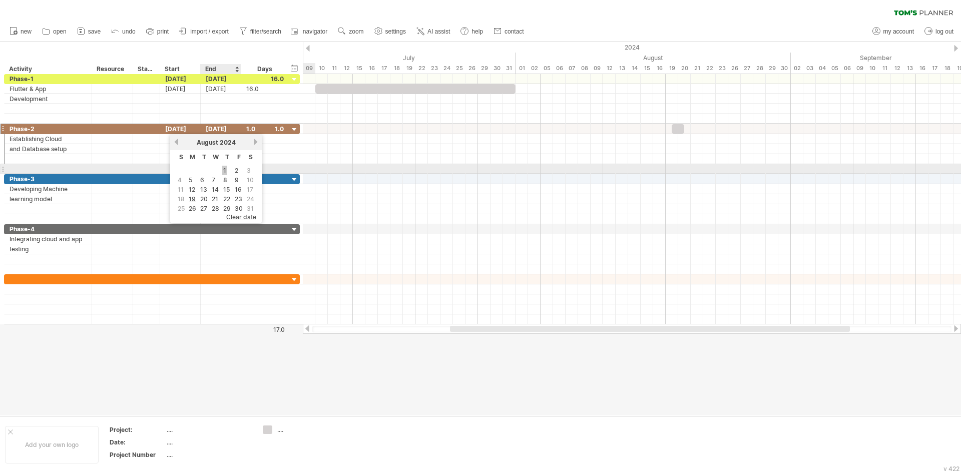
click at [224, 168] on link "1" at bounding box center [224, 171] width 5 height 10
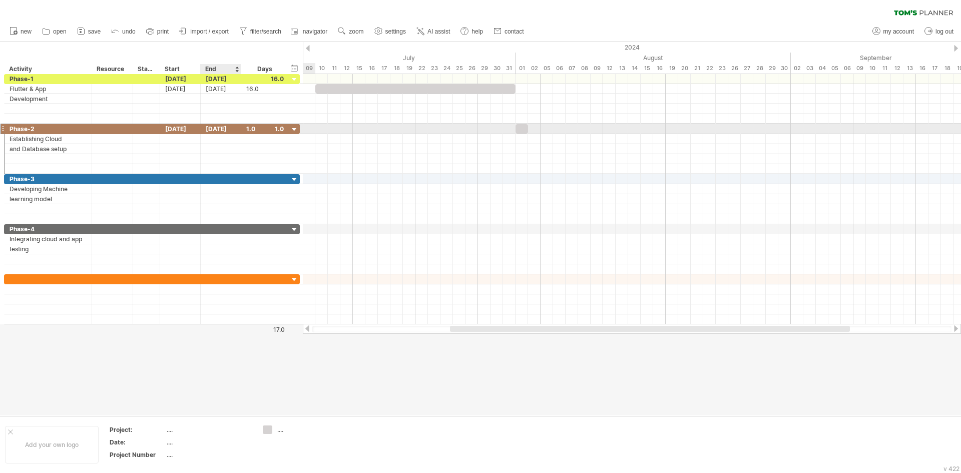
click at [213, 130] on div "[DATE]" at bounding box center [221, 129] width 41 height 10
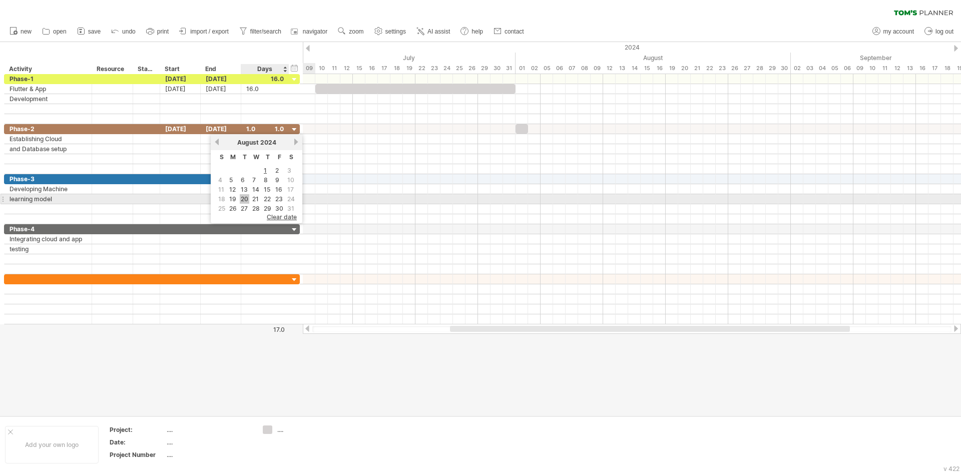
click at [243, 195] on link "20" at bounding box center [245, 199] width 10 height 10
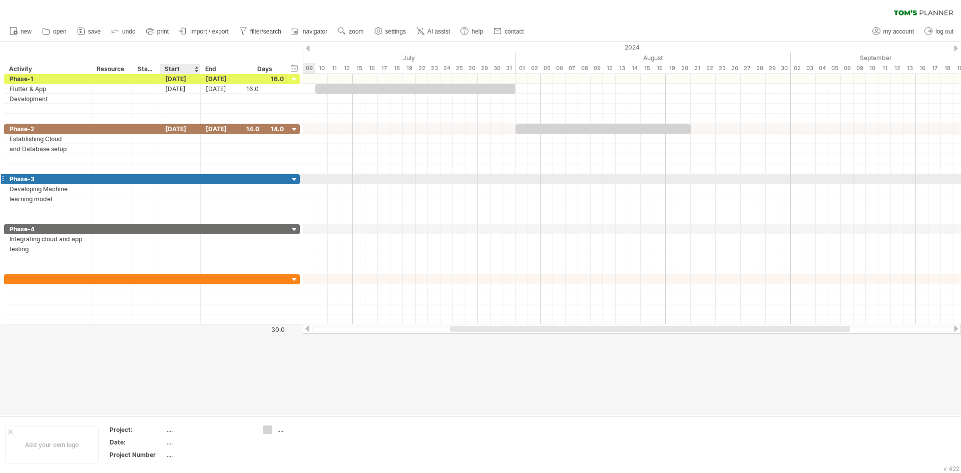
click at [171, 180] on div at bounding box center [180, 179] width 41 height 10
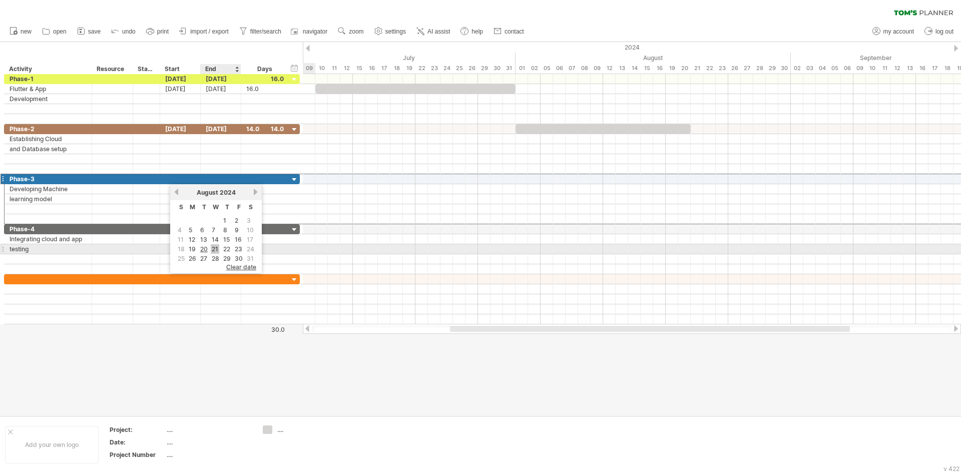
click at [214, 250] on link "21" at bounding box center [215, 249] width 9 height 10
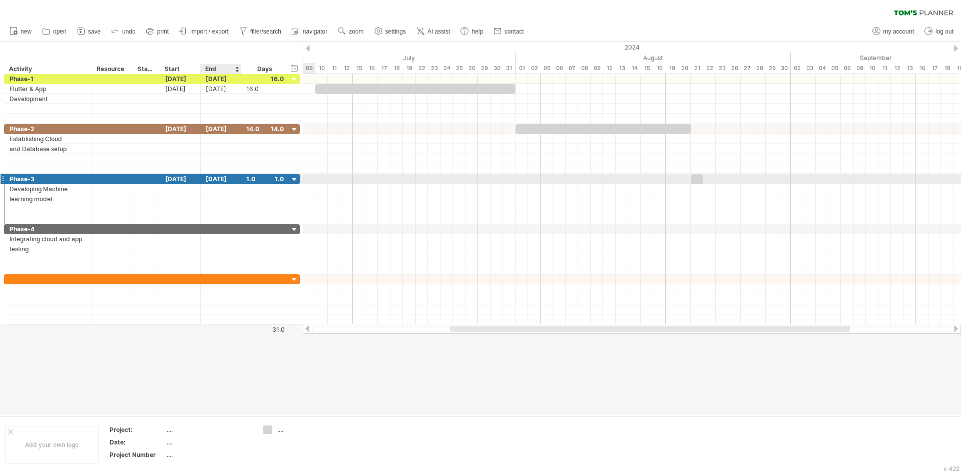
click at [226, 178] on div "[DATE]" at bounding box center [221, 179] width 41 height 10
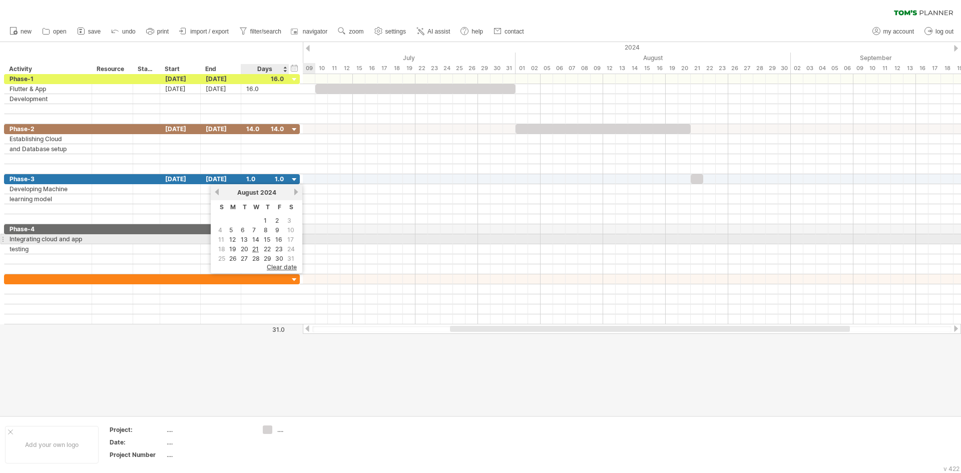
click at [272, 241] on td "15" at bounding box center [267, 239] width 11 height 9
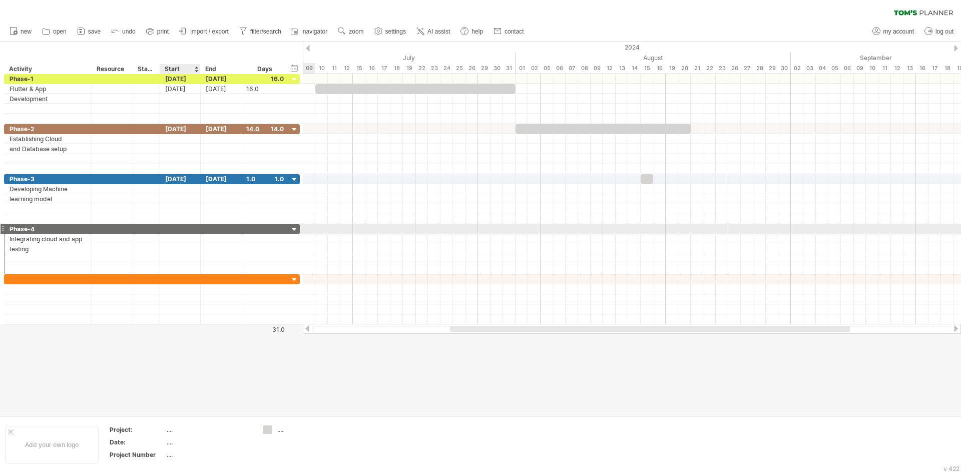
click at [172, 226] on div at bounding box center [180, 229] width 41 height 10
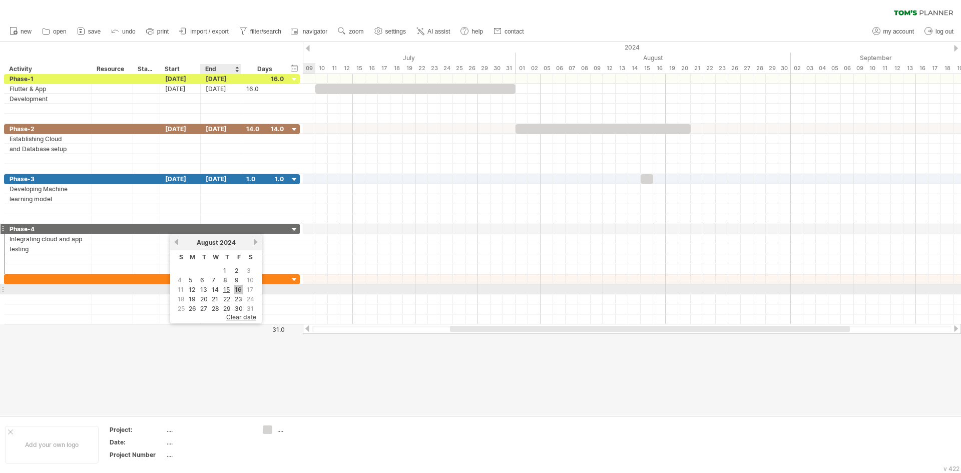
click at [238, 289] on link "16" at bounding box center [238, 290] width 9 height 10
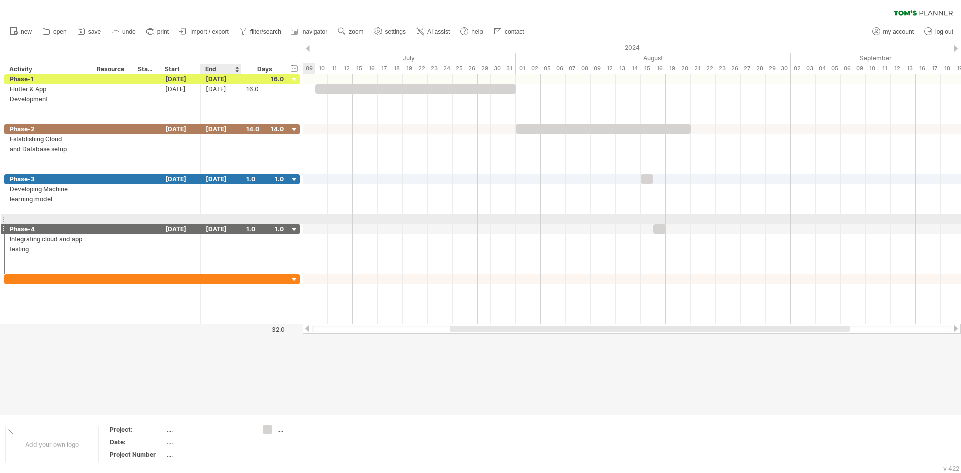
click at [229, 224] on div "******* Phase-4 [DATE] [DATE] 1.0 1.0" at bounding box center [152, 229] width 296 height 11
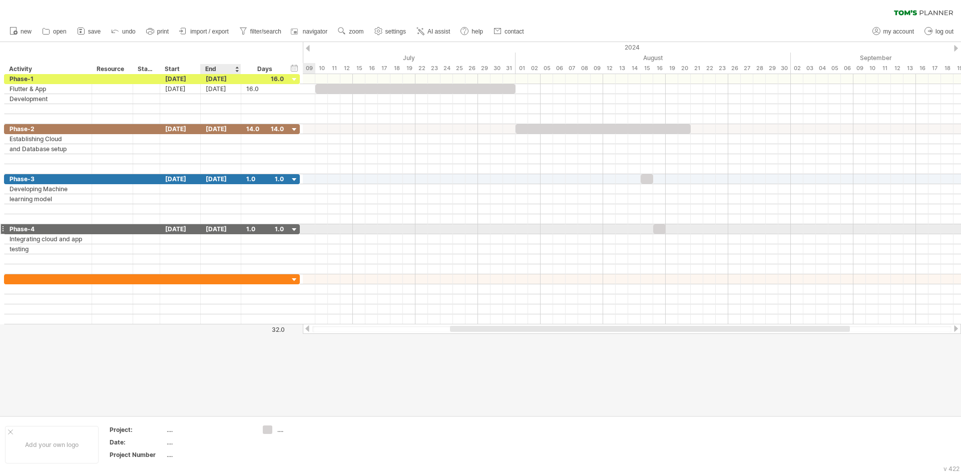
click at [228, 226] on div "[DATE]" at bounding box center [221, 229] width 41 height 10
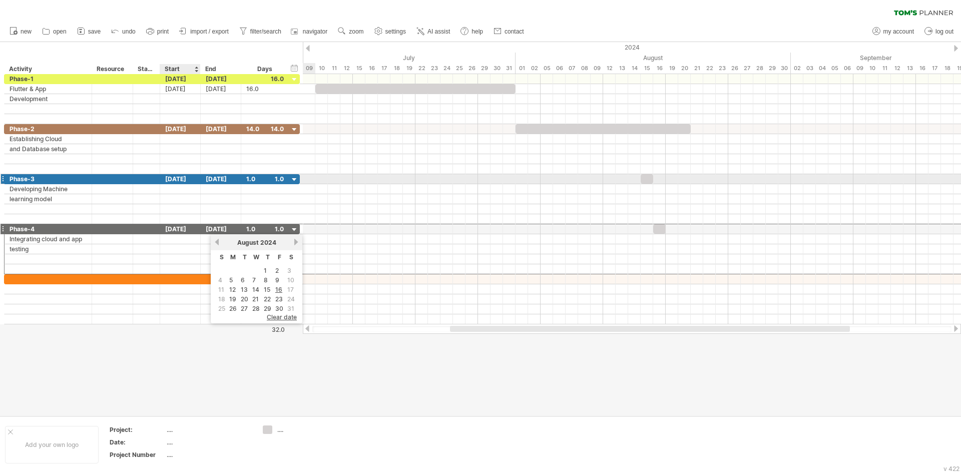
click at [190, 178] on div "[DATE]" at bounding box center [180, 179] width 41 height 10
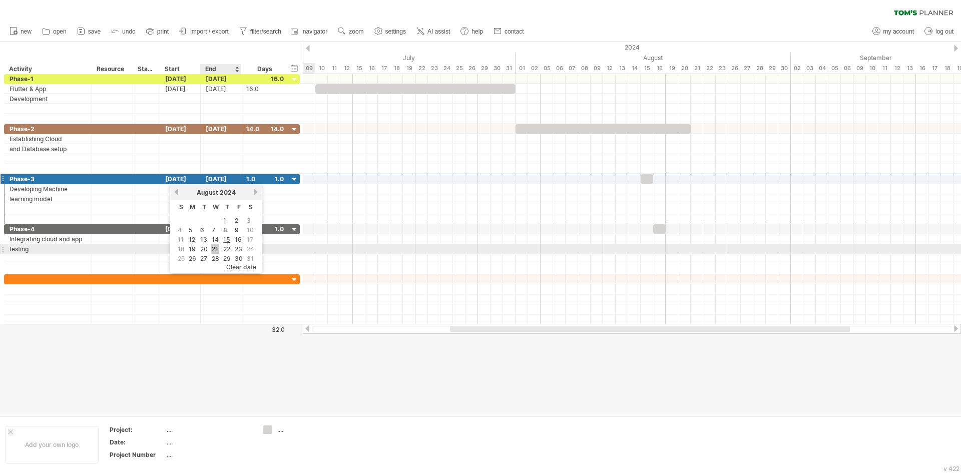
click at [212, 249] on link "21" at bounding box center [215, 249] width 9 height 10
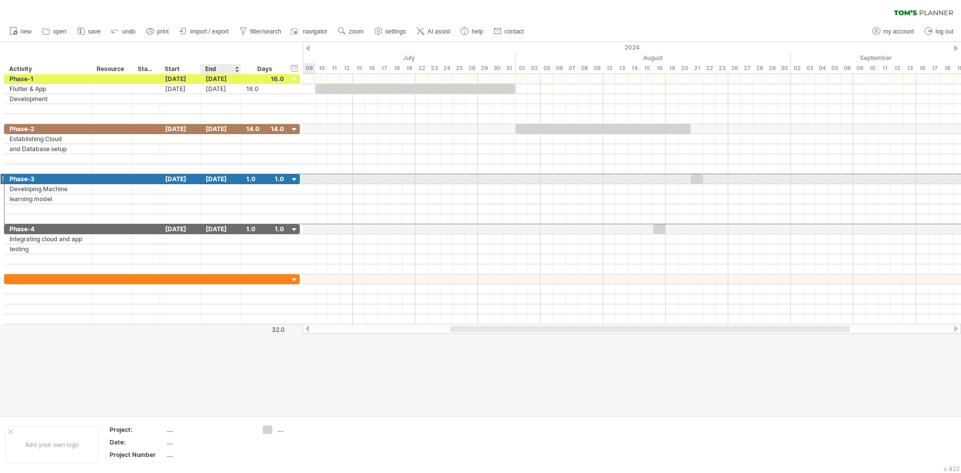
click at [227, 178] on div "[DATE]" at bounding box center [221, 179] width 41 height 10
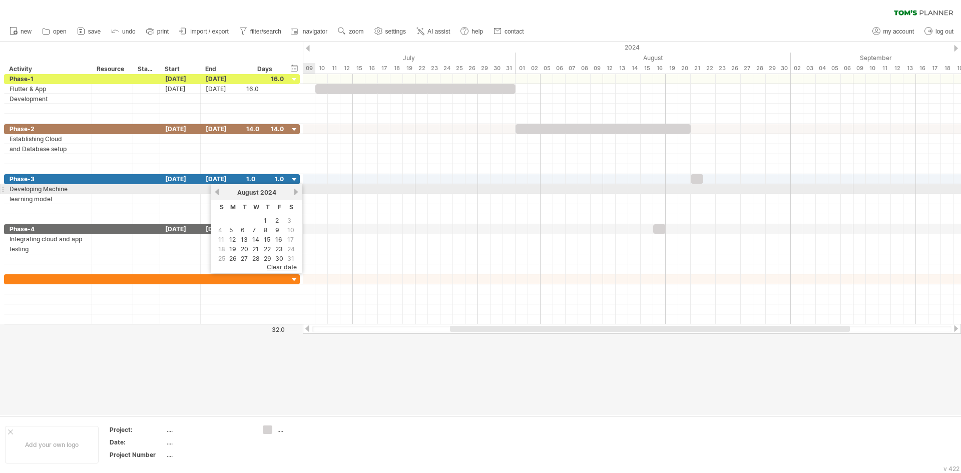
click at [295, 193] on link "next" at bounding box center [296, 192] width 8 height 8
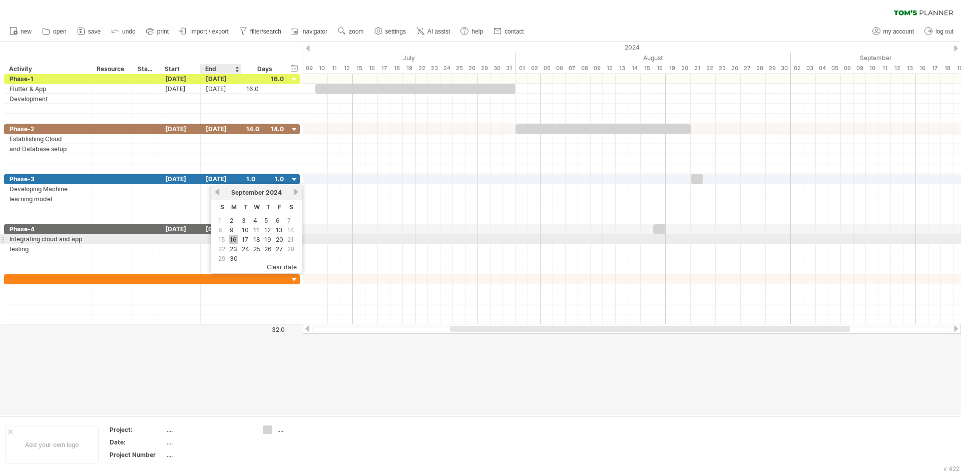
click at [232, 241] on link "16" at bounding box center [233, 240] width 9 height 10
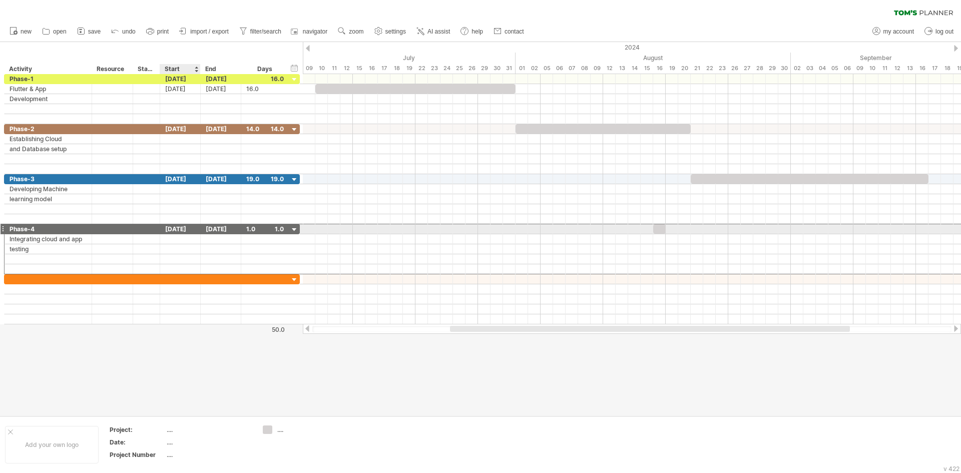
click at [186, 230] on div "[DATE]" at bounding box center [180, 229] width 41 height 10
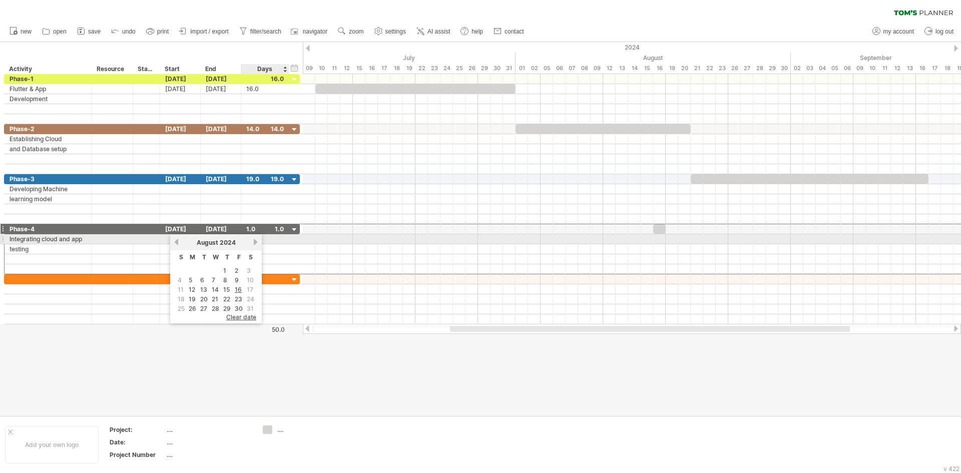
click at [254, 243] on link "next" at bounding box center [256, 242] width 8 height 8
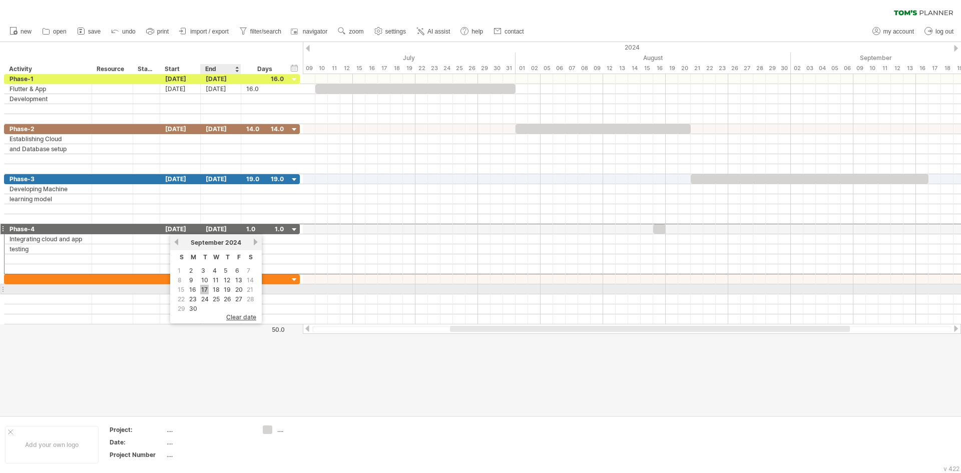
click at [206, 290] on link "17" at bounding box center [204, 290] width 9 height 10
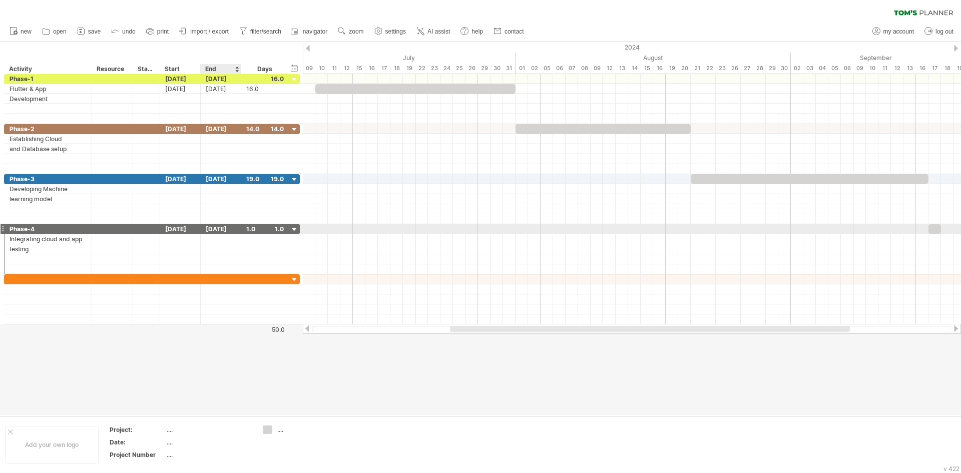
click at [218, 229] on div "[DATE]" at bounding box center [221, 229] width 41 height 10
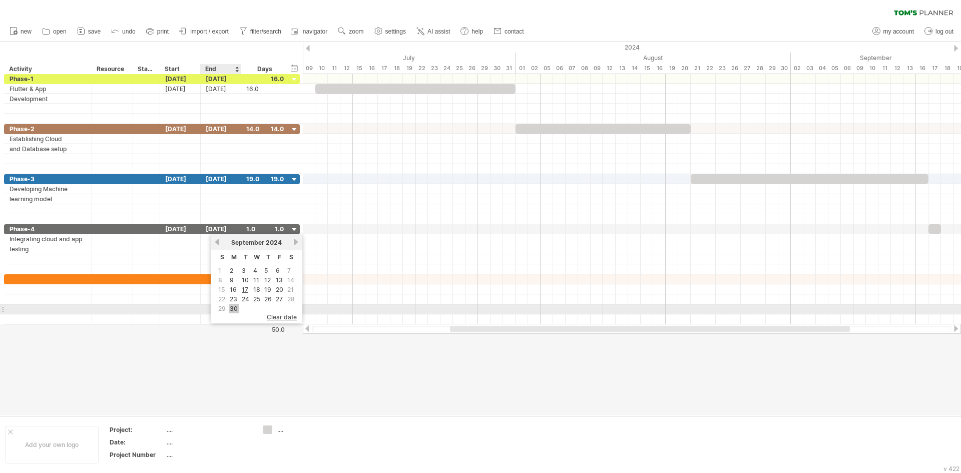
click at [234, 308] on link "30" at bounding box center [234, 309] width 10 height 10
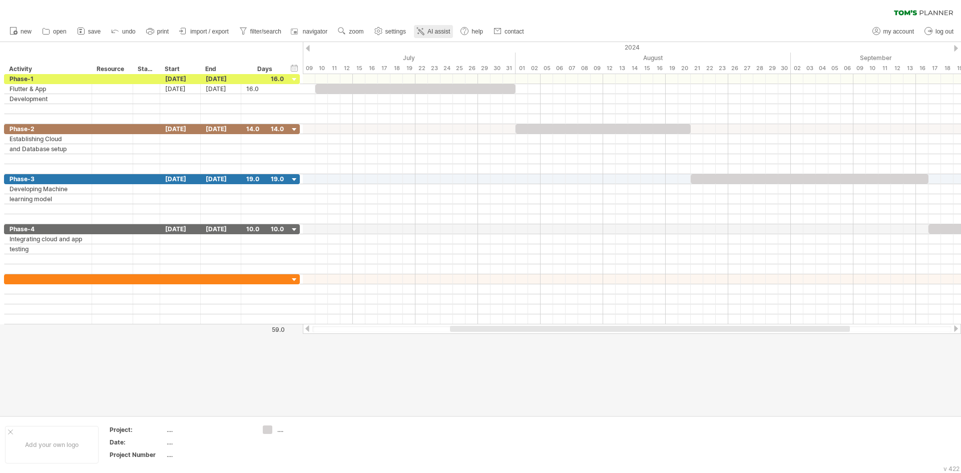
click at [427, 36] on link "AI assist" at bounding box center [433, 31] width 39 height 13
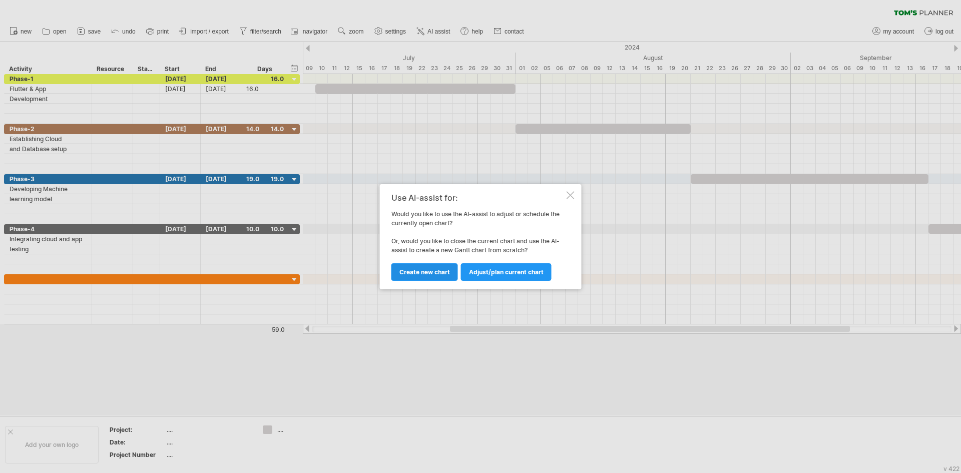
click at [430, 263] on link "Create new chart" at bounding box center [425, 272] width 67 height 18
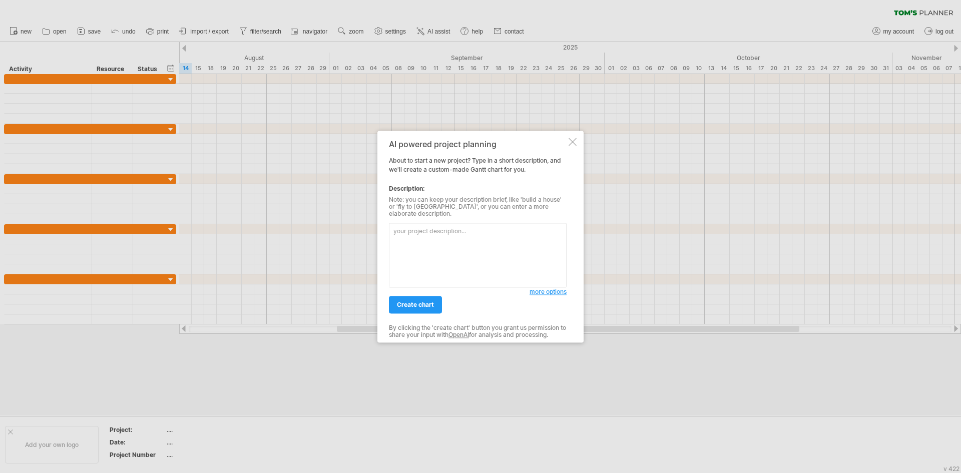
click at [438, 246] on textarea at bounding box center [478, 255] width 178 height 65
type textarea "disaster management system for man made disaster"
click at [421, 301] on span "create chart" at bounding box center [415, 305] width 37 height 8
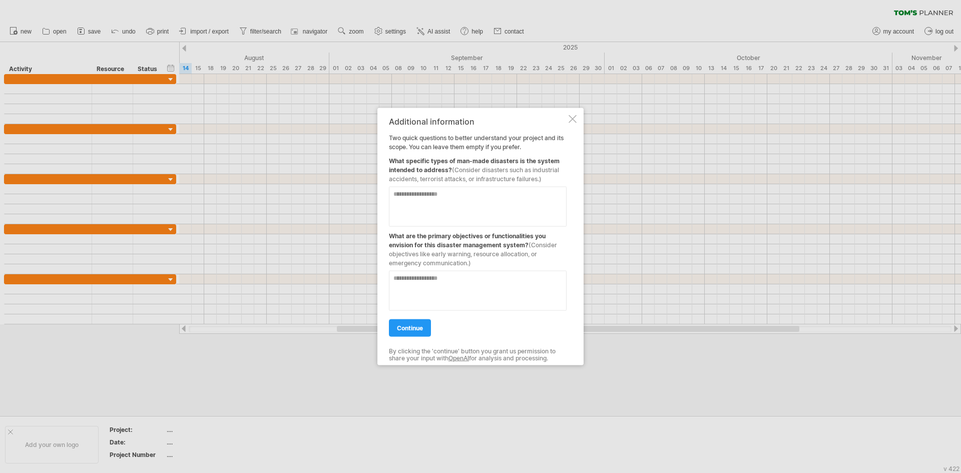
click at [440, 211] on textarea at bounding box center [478, 206] width 178 height 40
type textarea "**********"
click at [426, 297] on textarea at bounding box center [478, 290] width 178 height 40
type textarea "**********"
click at [401, 329] on span "continue" at bounding box center [410, 328] width 26 height 8
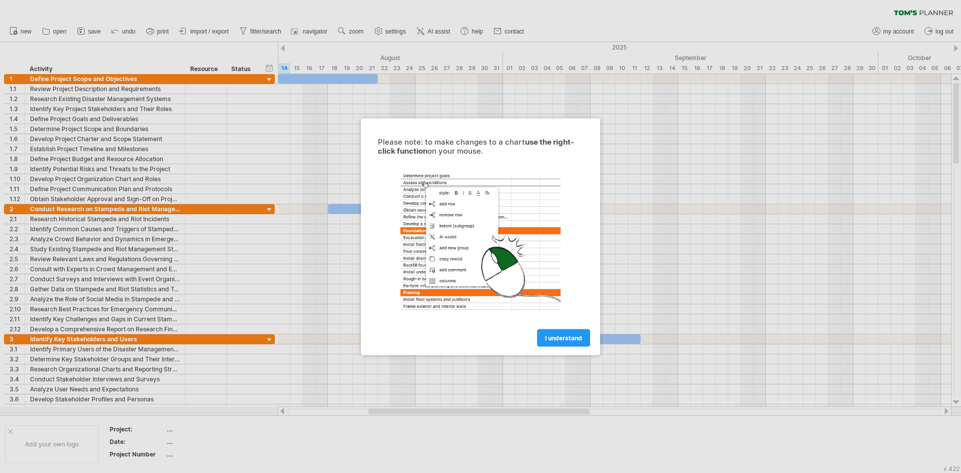
click at [551, 332] on link "I understand" at bounding box center [563, 338] width 53 height 18
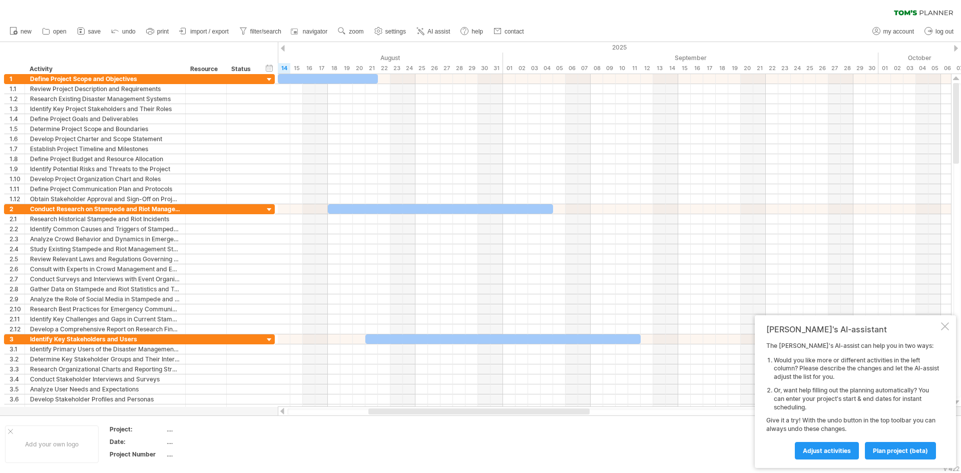
drag, startPoint x: 469, startPoint y: 414, endPoint x: 418, endPoint y: 414, distance: 51.6
click at [417, 414] on div at bounding box center [614, 412] width 655 height 7
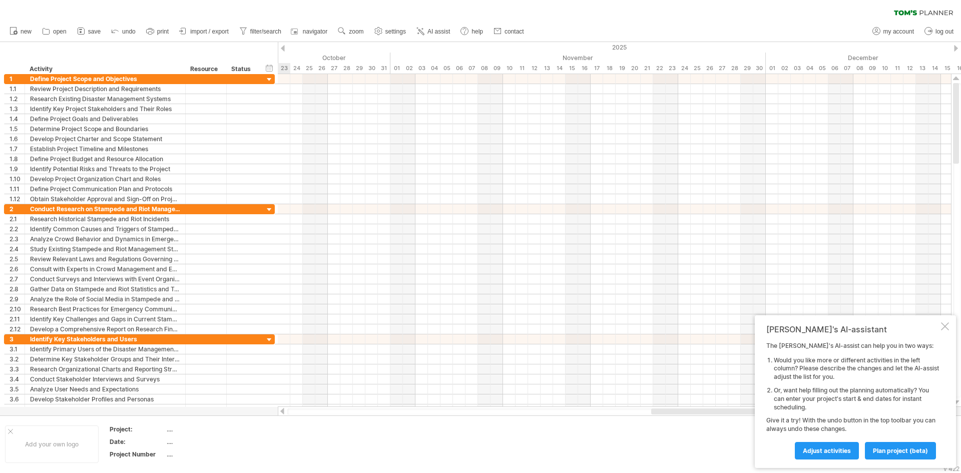
drag, startPoint x: 408, startPoint y: 414, endPoint x: 961, endPoint y: 497, distance: 559.5
click at [961, 473] on html "progress(100%) Trying to reach [DOMAIN_NAME] Connected again... 0% clear filter…" at bounding box center [480, 237] width 961 height 475
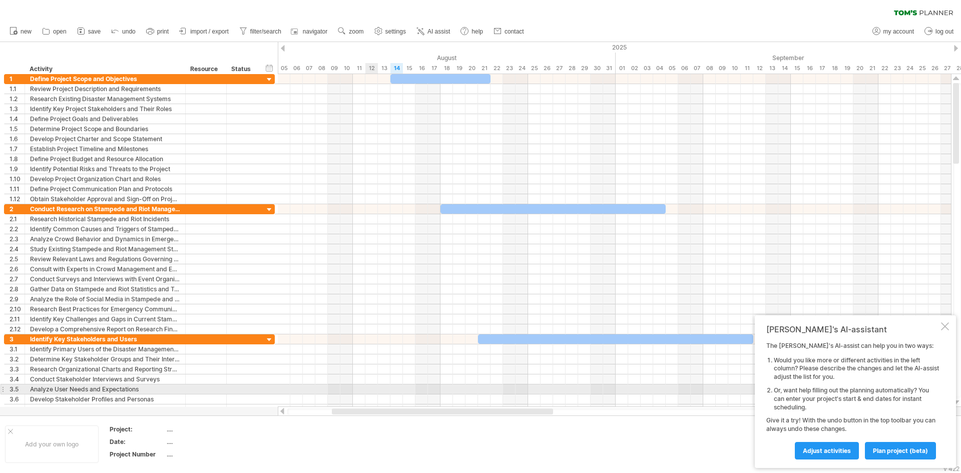
click at [331, 388] on div at bounding box center [615, 390] width 674 height 10
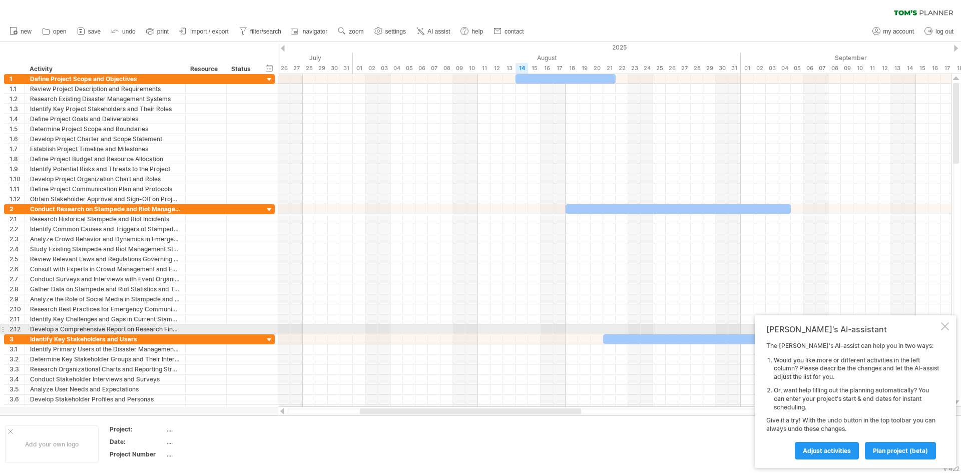
click at [944, 330] on div at bounding box center [945, 326] width 8 height 8
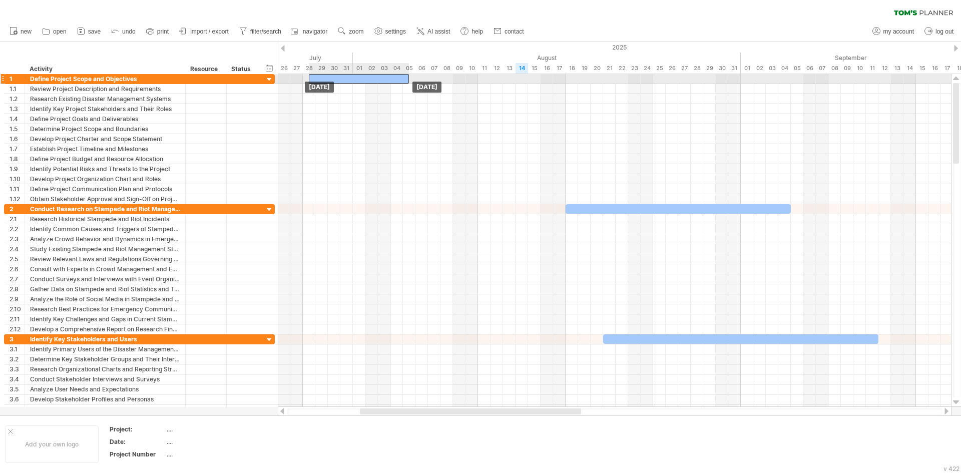
drag, startPoint x: 556, startPoint y: 79, endPoint x: 344, endPoint y: 53, distance: 213.9
click at [353, 73] on div "Trying to reach [DOMAIN_NAME] Connected again... 0% clear filter new 1" at bounding box center [480, 236] width 961 height 473
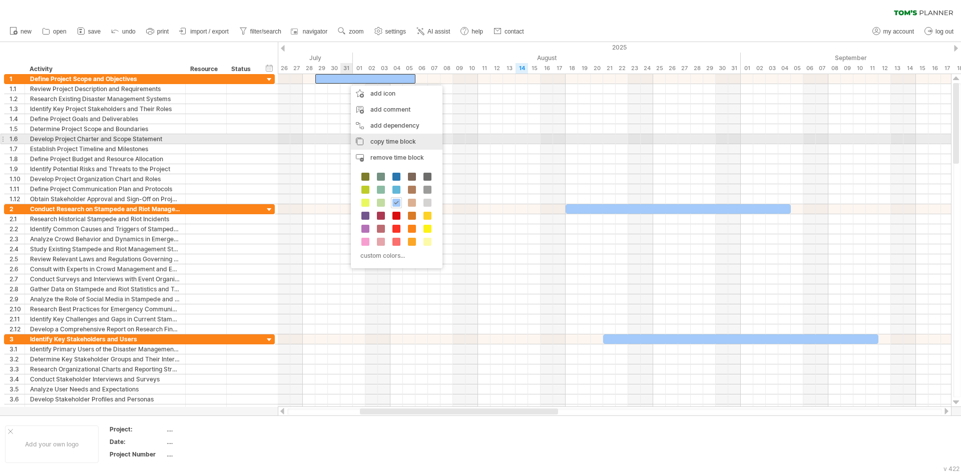
click at [388, 142] on span "copy time block" at bounding box center [394, 142] width 46 height 8
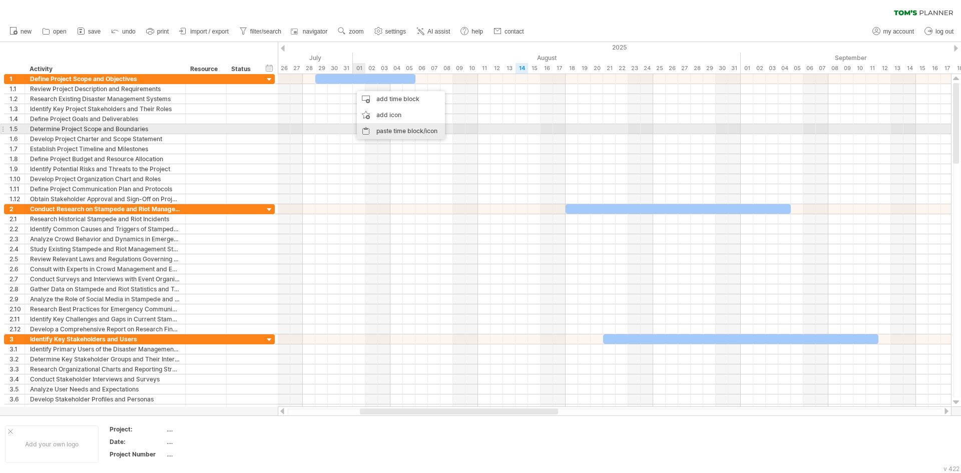
click at [385, 130] on div "paste time block/icon" at bounding box center [401, 131] width 88 height 16
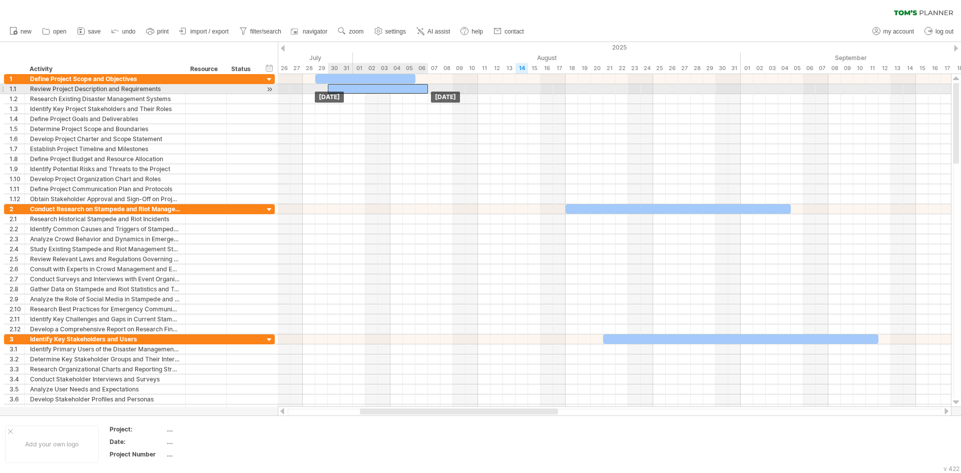
drag, startPoint x: 370, startPoint y: 91, endPoint x: 346, endPoint y: 93, distance: 24.1
click at [346, 93] on div at bounding box center [378, 89] width 100 height 10
